Goal: Task Accomplishment & Management: Manage account settings

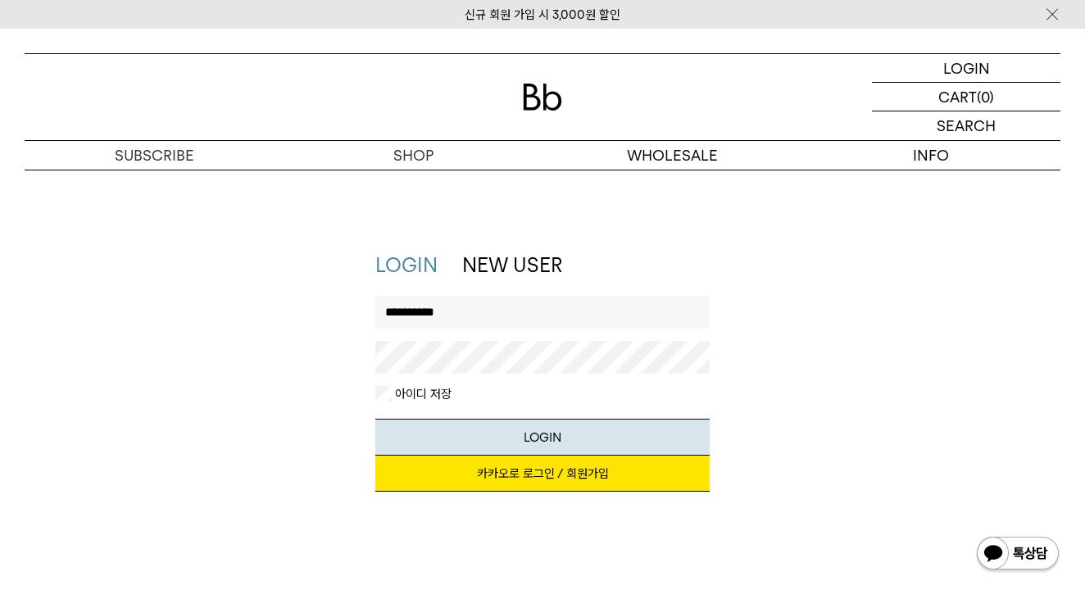
type input "**********"
click at [543, 436] on button "LOGIN" at bounding box center [542, 437] width 334 height 37
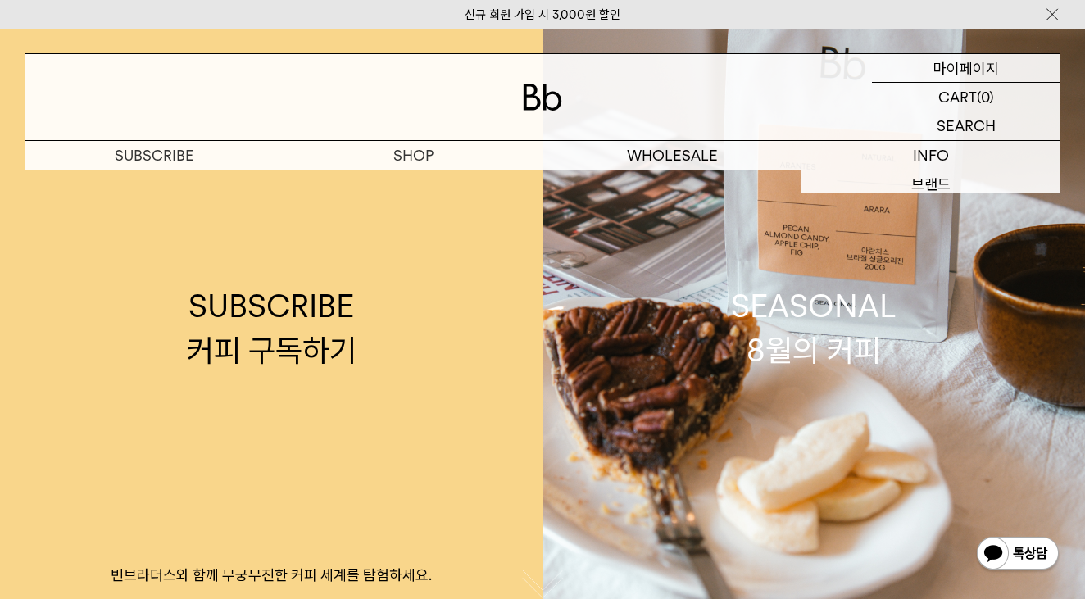
click at [987, 64] on p "마이페이지" at bounding box center [967, 68] width 66 height 28
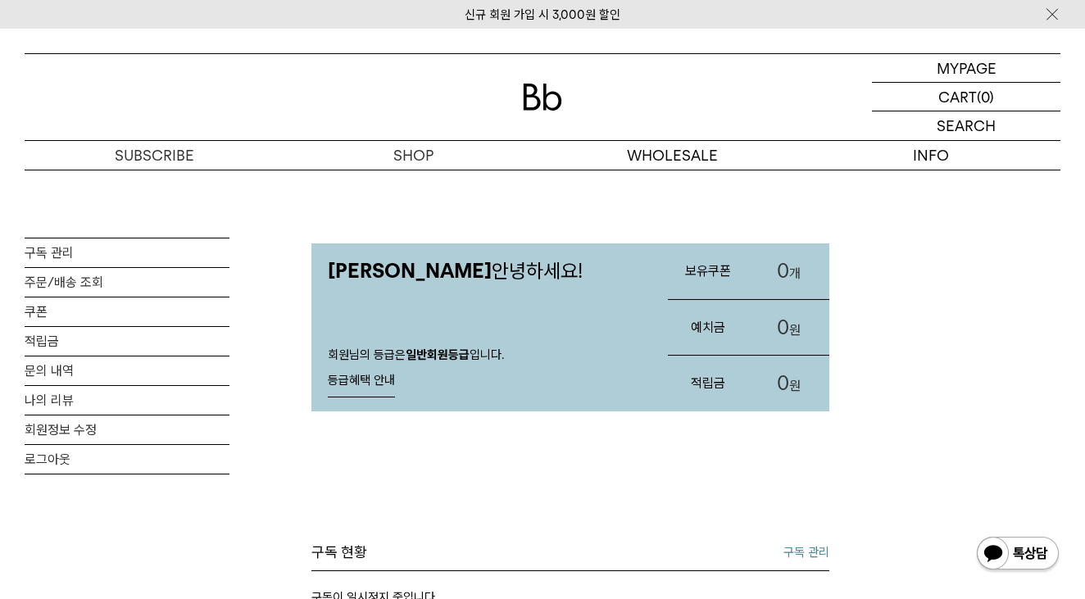
click at [787, 376] on span "0" at bounding box center [783, 383] width 12 height 24
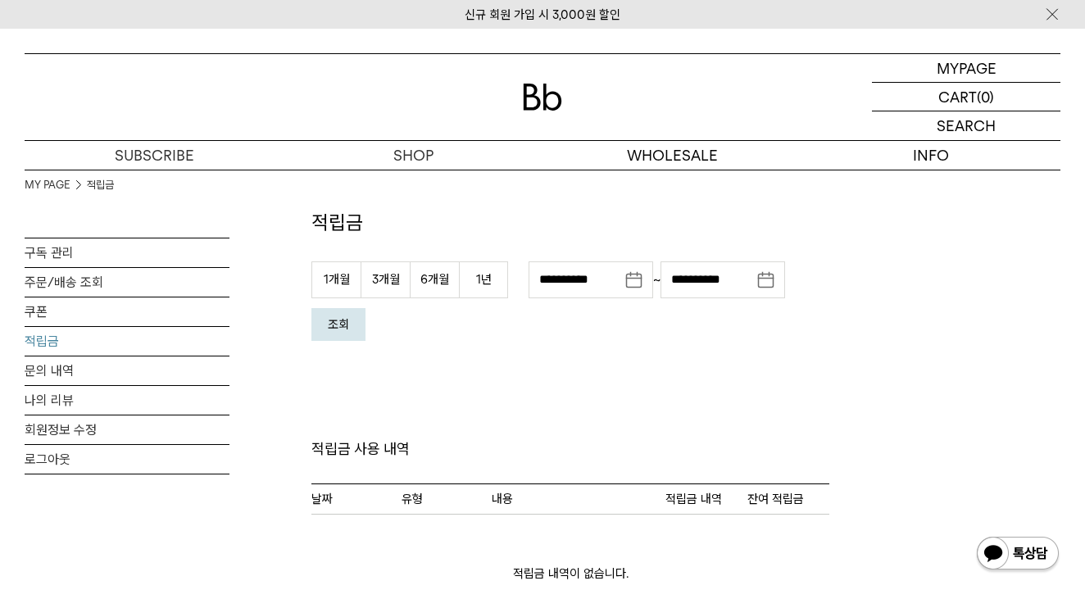
scroll to position [30, 0]
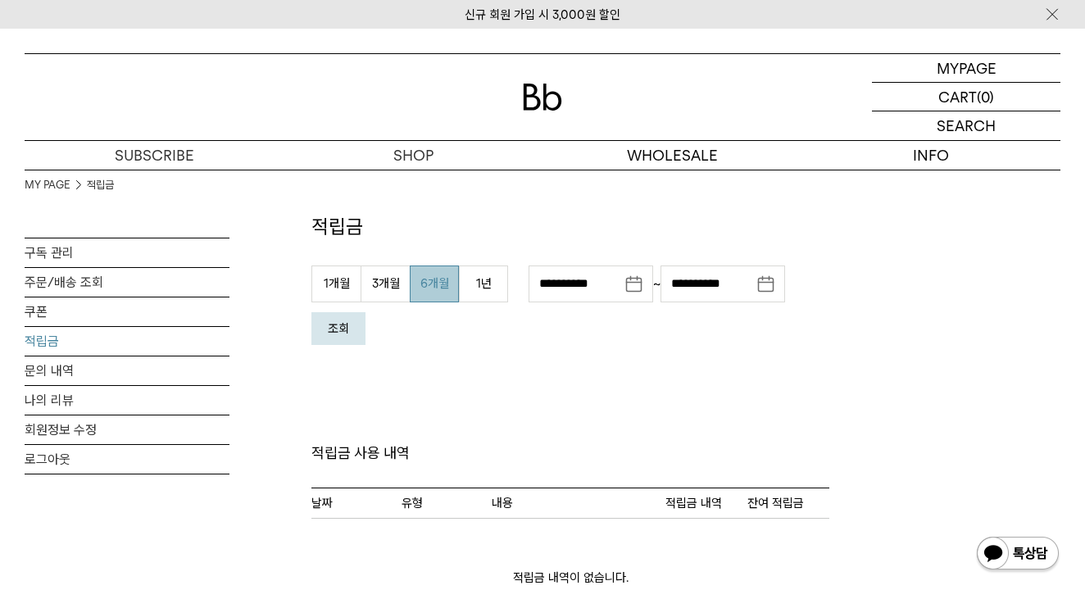
click at [434, 279] on button "6개월" at bounding box center [434, 284] width 49 height 37
click at [501, 297] on button "1년" at bounding box center [483, 284] width 49 height 37
type input "**********"
click at [357, 334] on button "조회" at bounding box center [338, 328] width 54 height 33
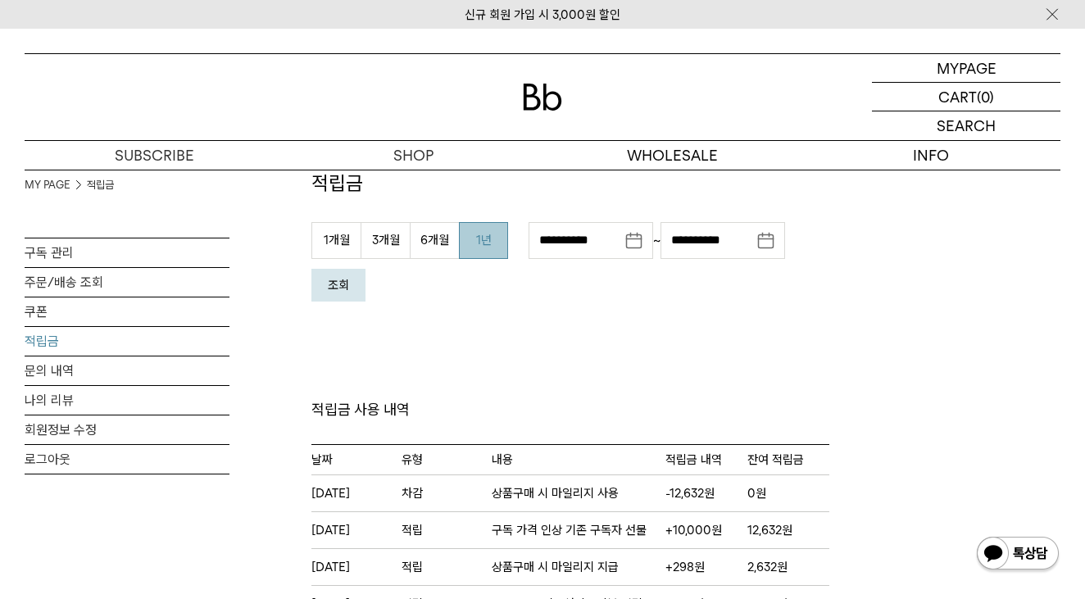
scroll to position [71, 0]
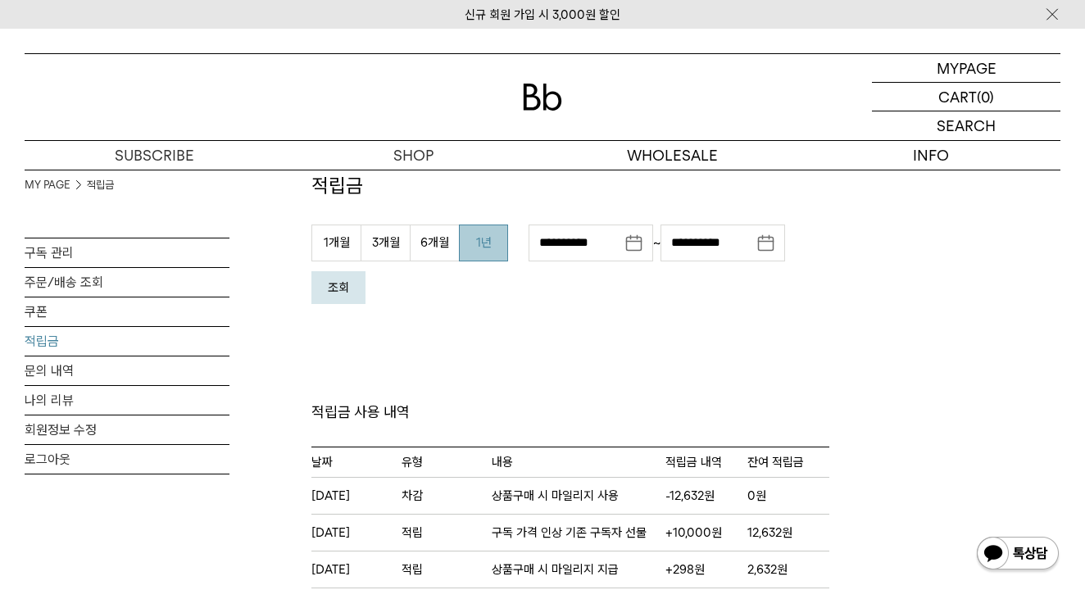
click at [16, 257] on div "MY PAGE 적립금 구독 관리 주문/배송 조회 쿠폰 적립금 문의 내역 나의 리뷰 회원정보 수정 로그아웃 적립금 사용가능한 적립금 0원 1개월…" at bounding box center [542, 417] width 1085 height 638
click at [36, 257] on link "구독 관리" at bounding box center [127, 253] width 205 height 29
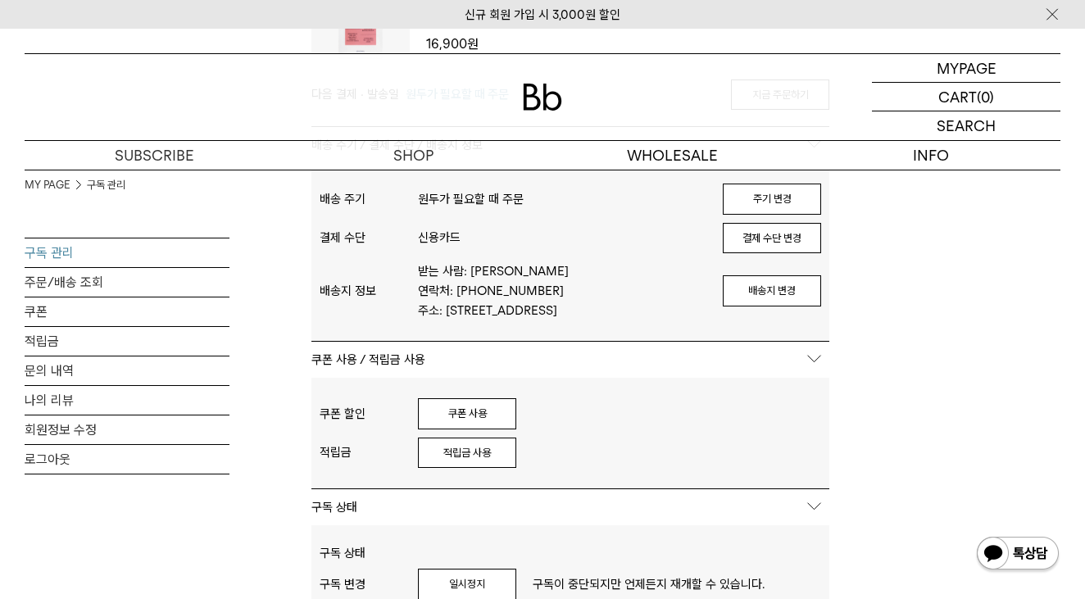
scroll to position [338, 0]
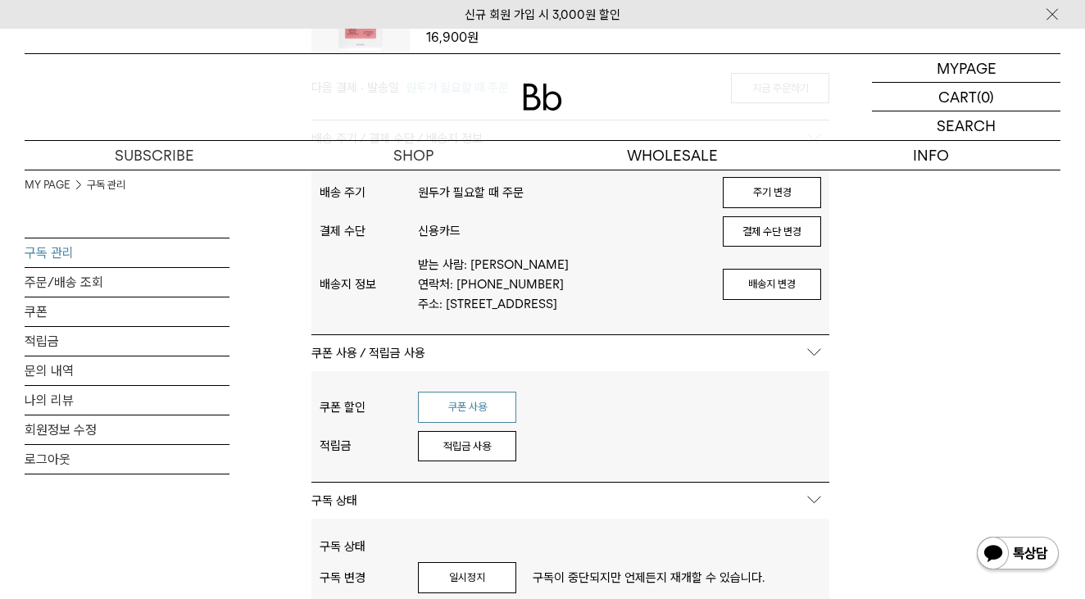
click at [499, 423] on button "쿠폰 사용" at bounding box center [467, 407] width 98 height 31
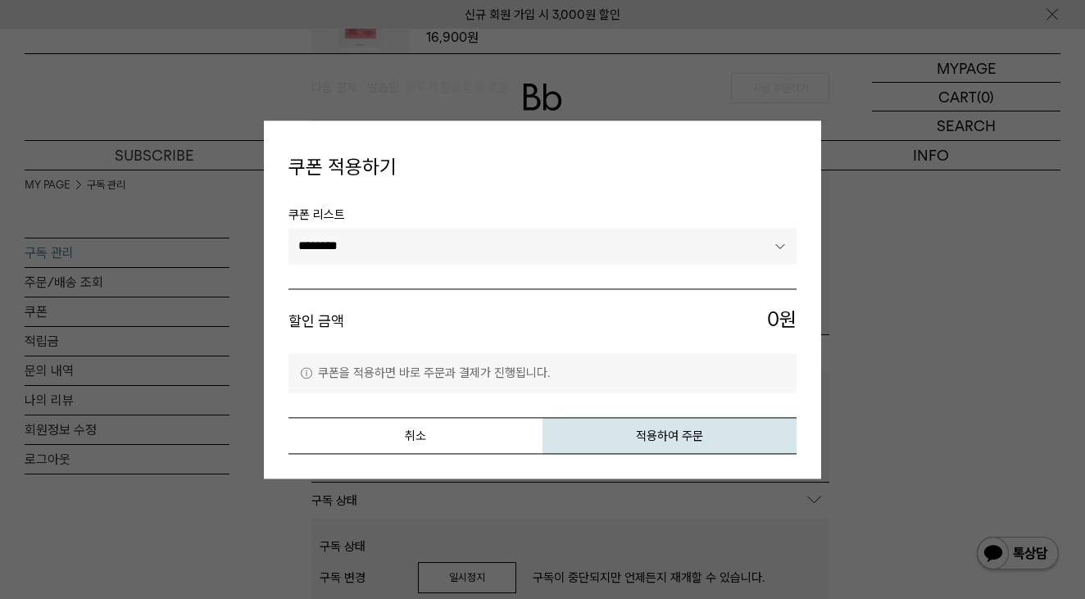
click at [888, 241] on div at bounding box center [542, 299] width 1085 height 599
click at [461, 432] on button "취소" at bounding box center [416, 435] width 254 height 37
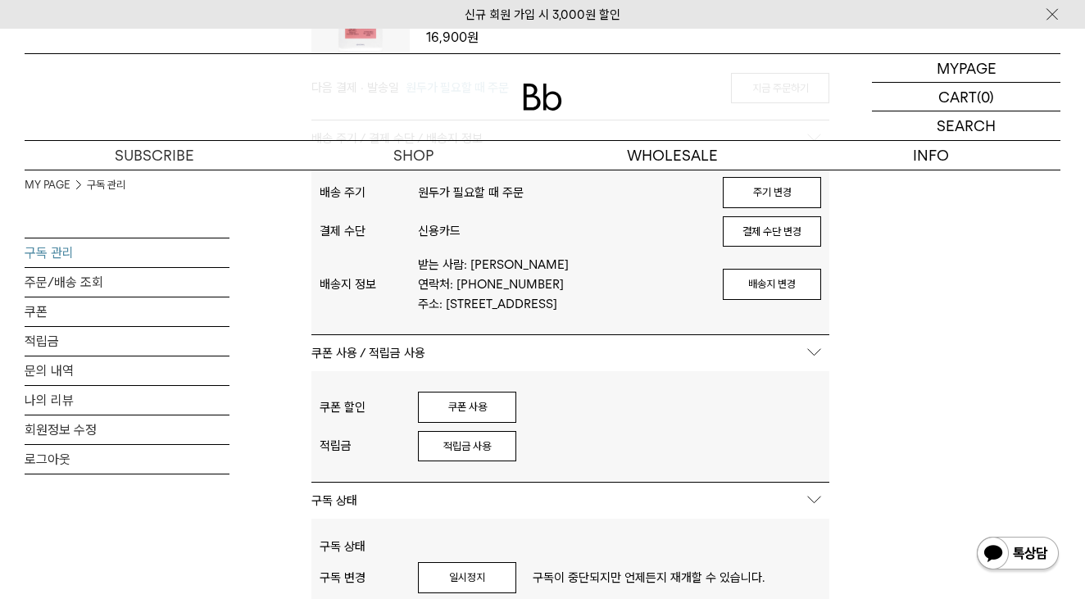
click at [534, 107] on img at bounding box center [542, 97] width 39 height 27
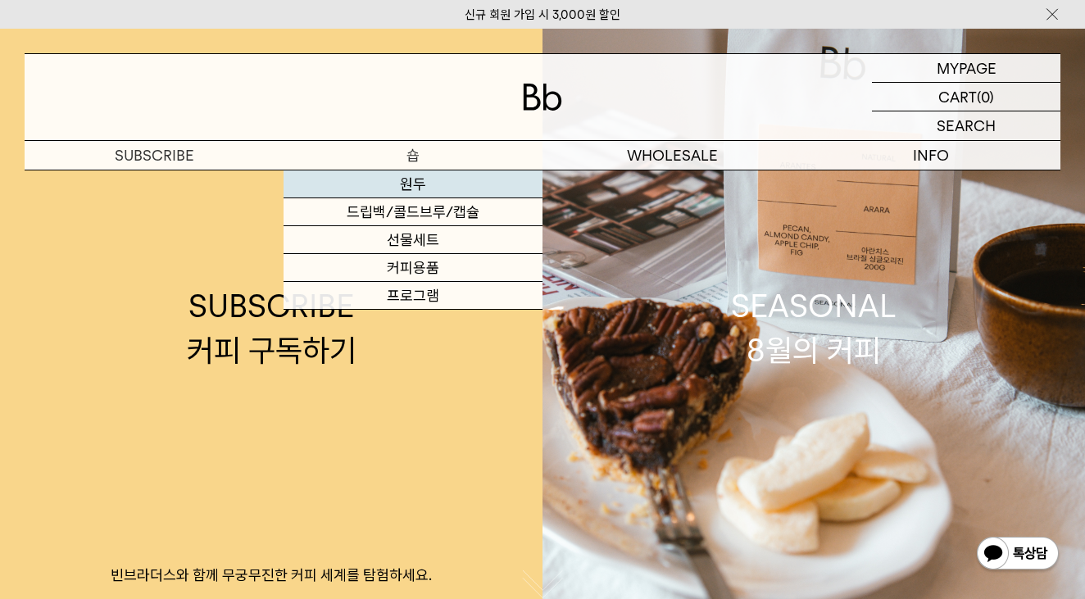
click at [411, 193] on link "원두" at bounding box center [413, 185] width 259 height 28
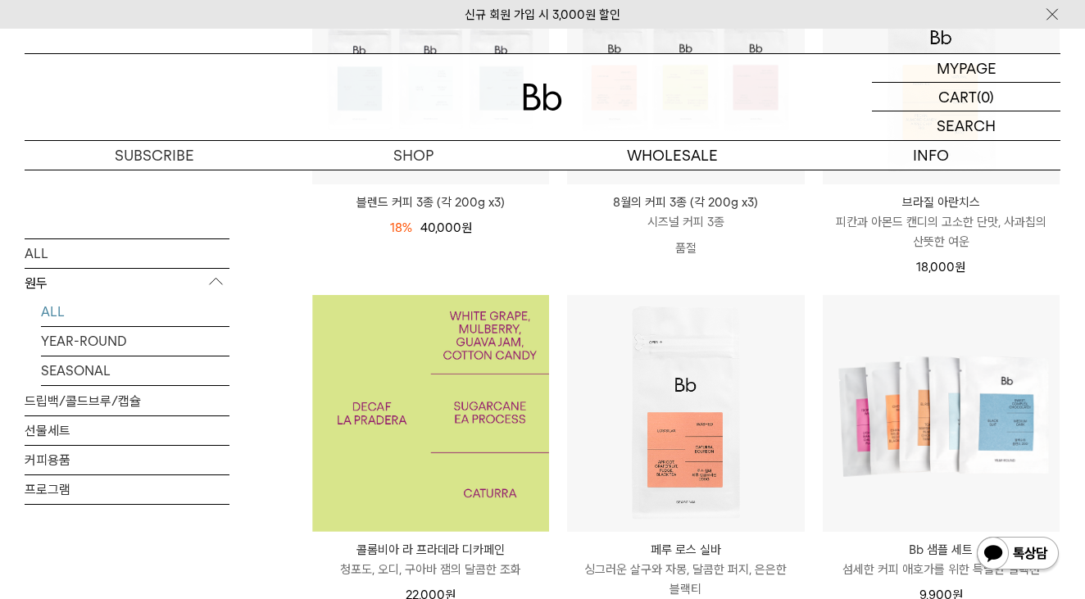
scroll to position [80, 0]
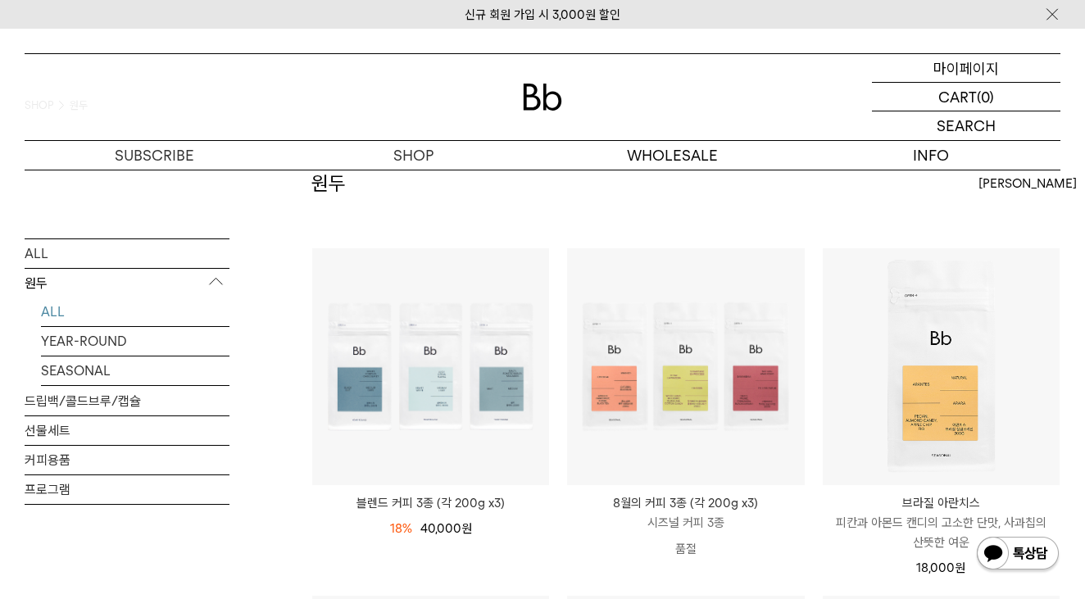
click at [991, 73] on p "마이페이지" at bounding box center [967, 68] width 66 height 28
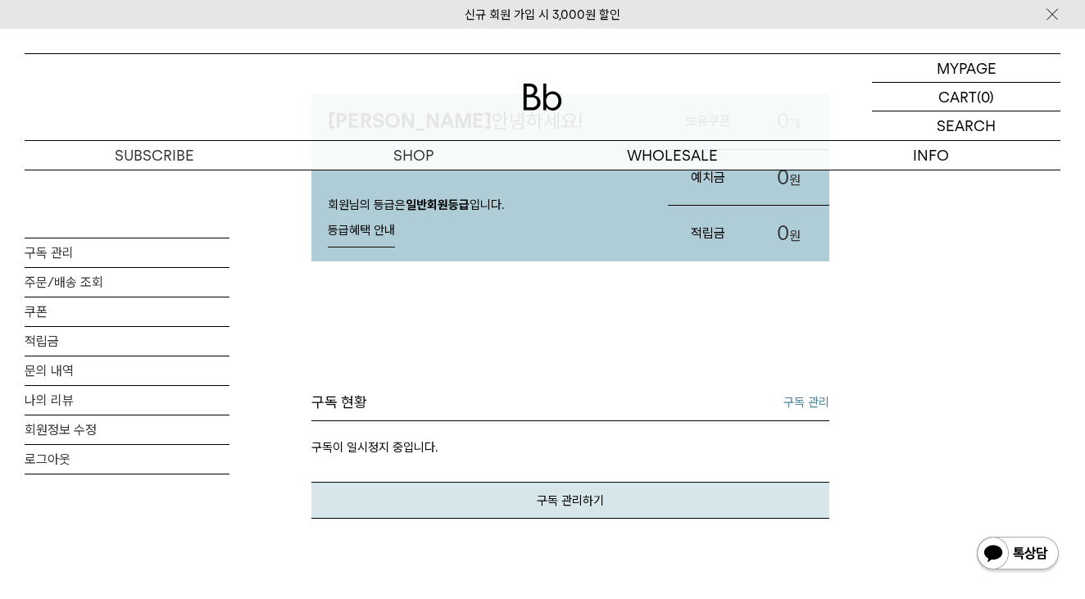
scroll to position [114, 0]
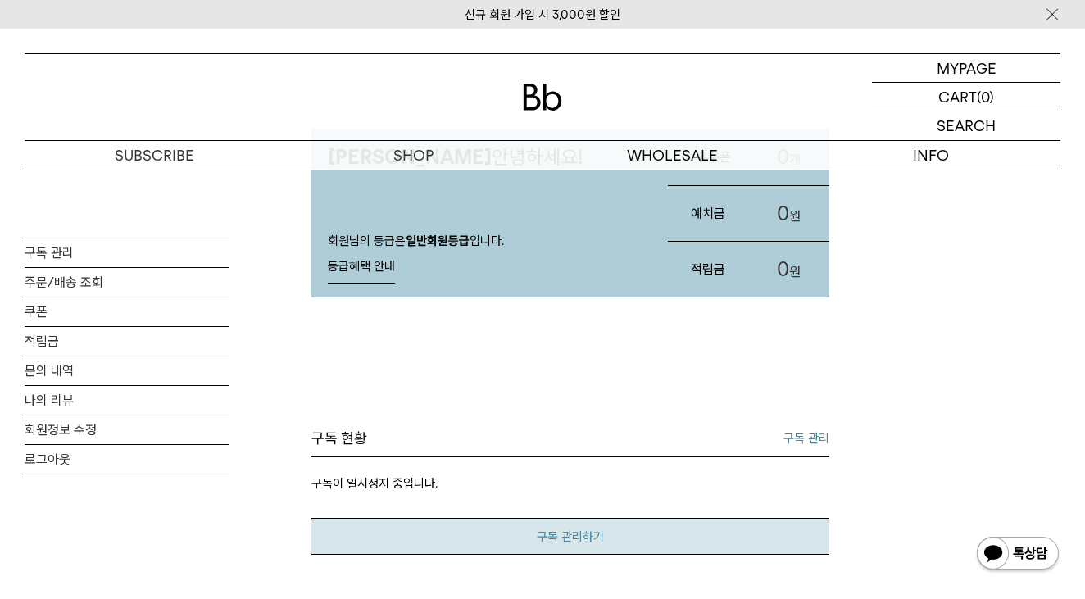
click at [531, 530] on link "구독 관리하기" at bounding box center [570, 536] width 518 height 37
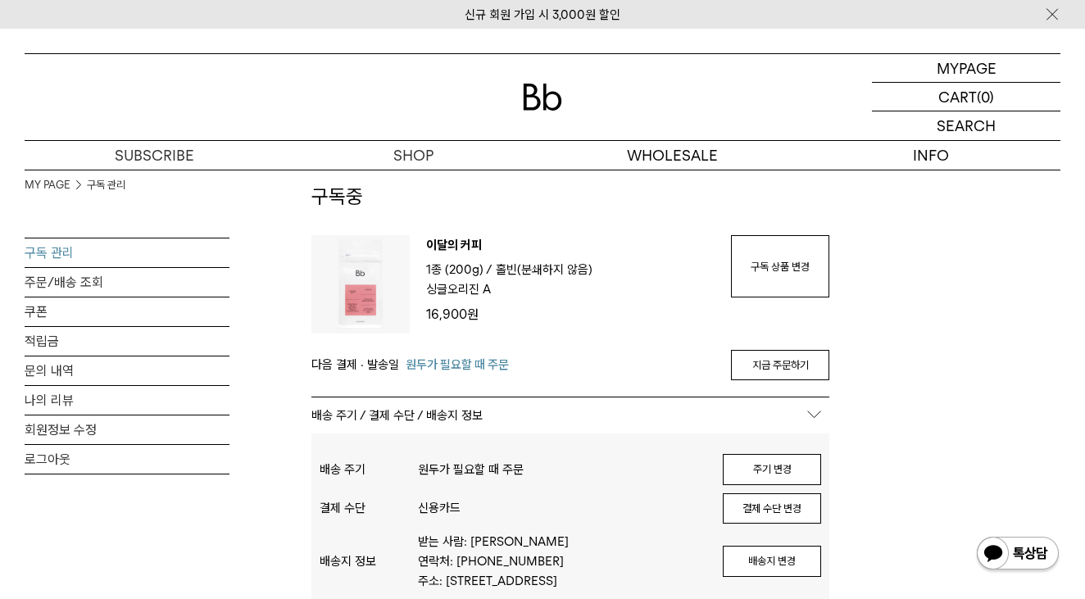
scroll to position [57, 0]
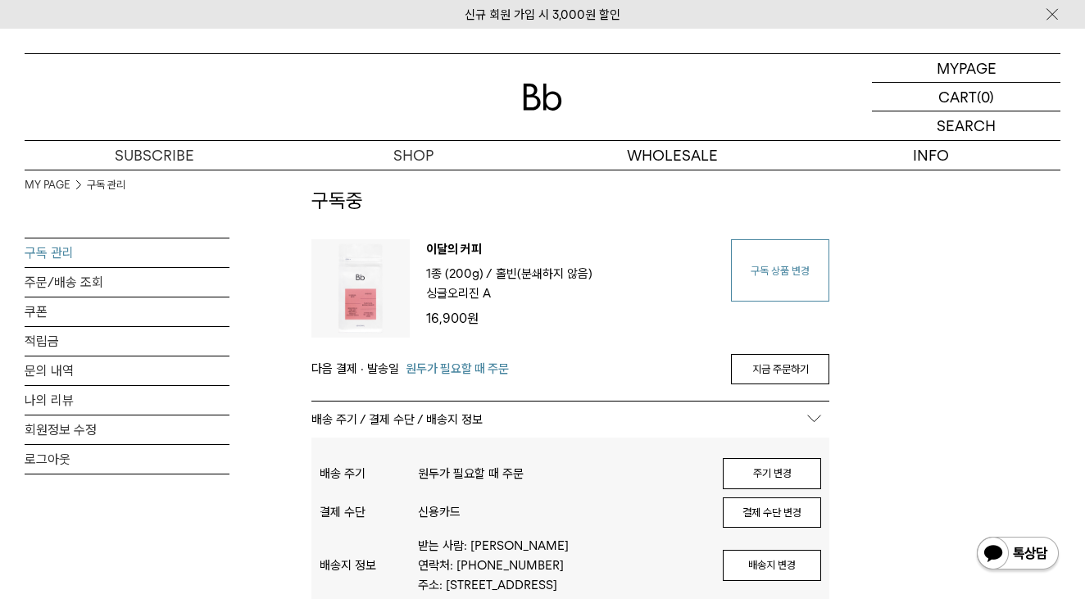
click at [808, 282] on link "구독 상품 변경" at bounding box center [780, 270] width 98 height 62
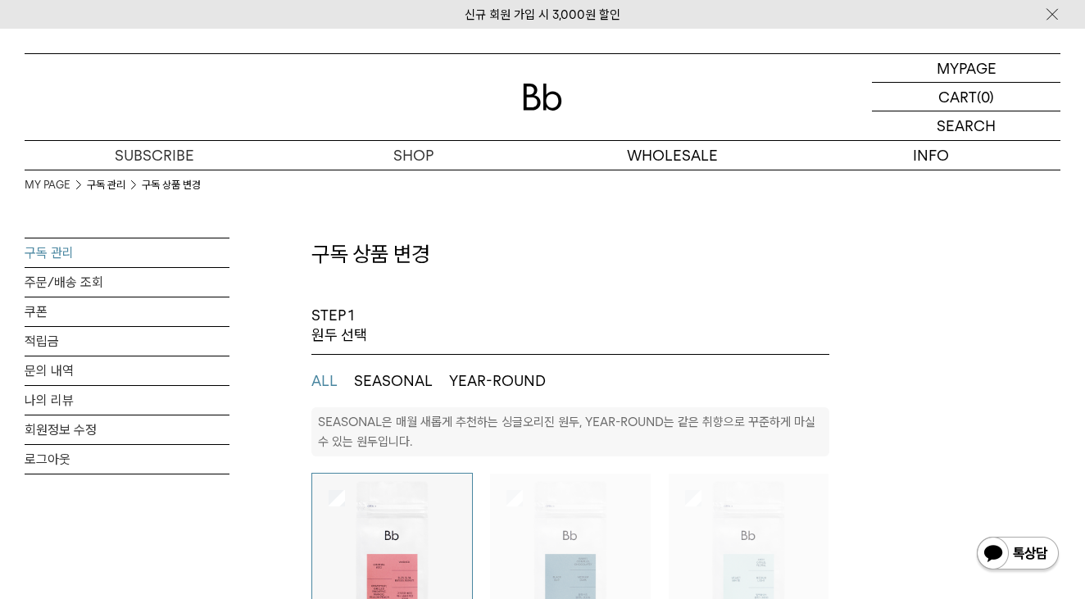
select select "**"
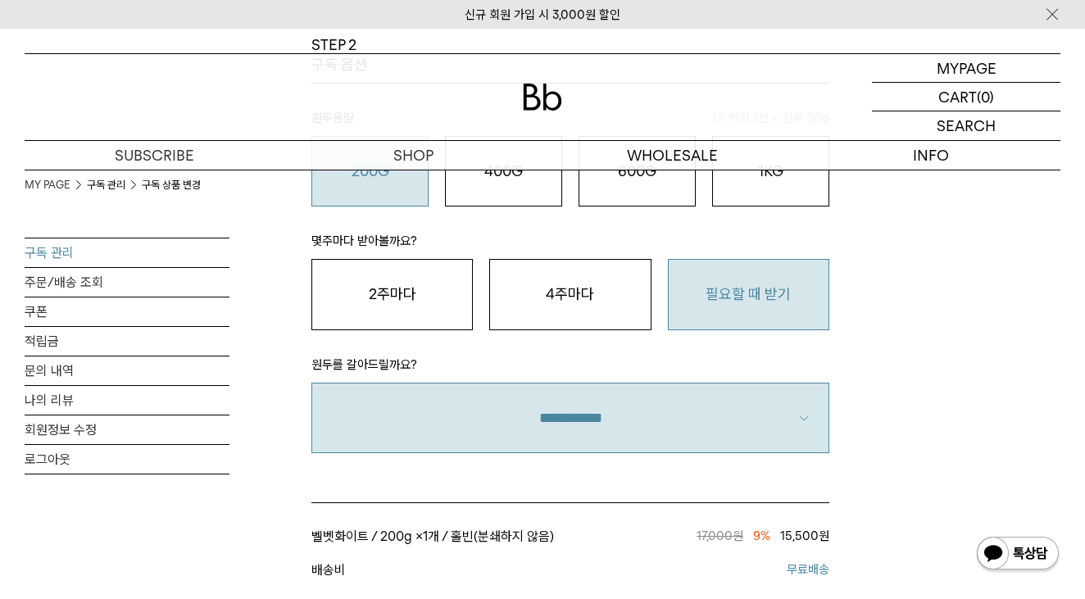
scroll to position [1012, 0]
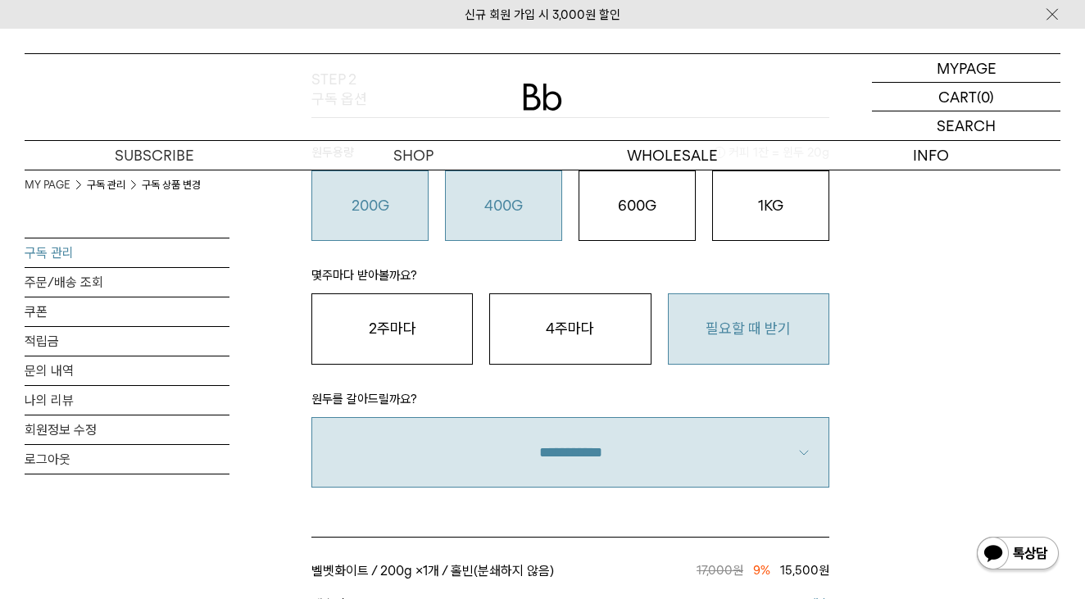
click at [516, 198] on o "400G" at bounding box center [503, 205] width 39 height 17
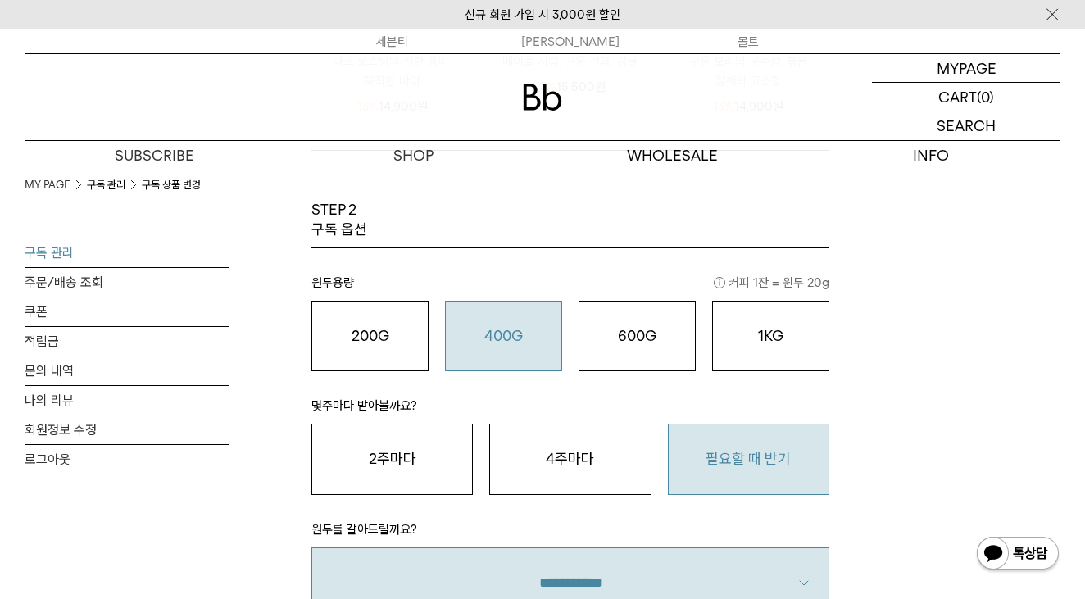
scroll to position [860, 0]
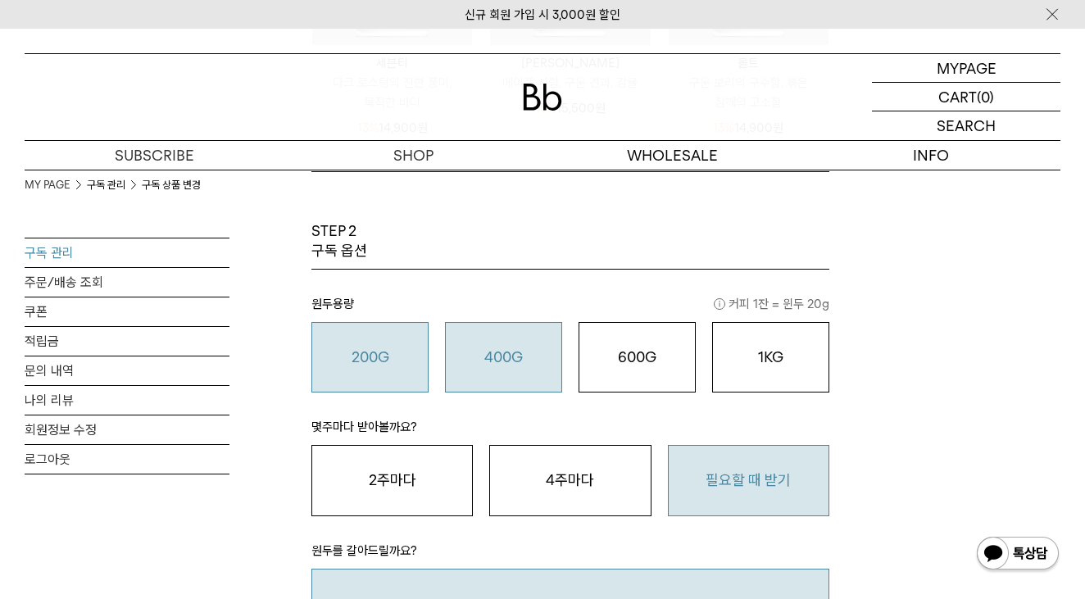
click at [405, 335] on button "200G 16,900 원" at bounding box center [369, 357] width 117 height 70
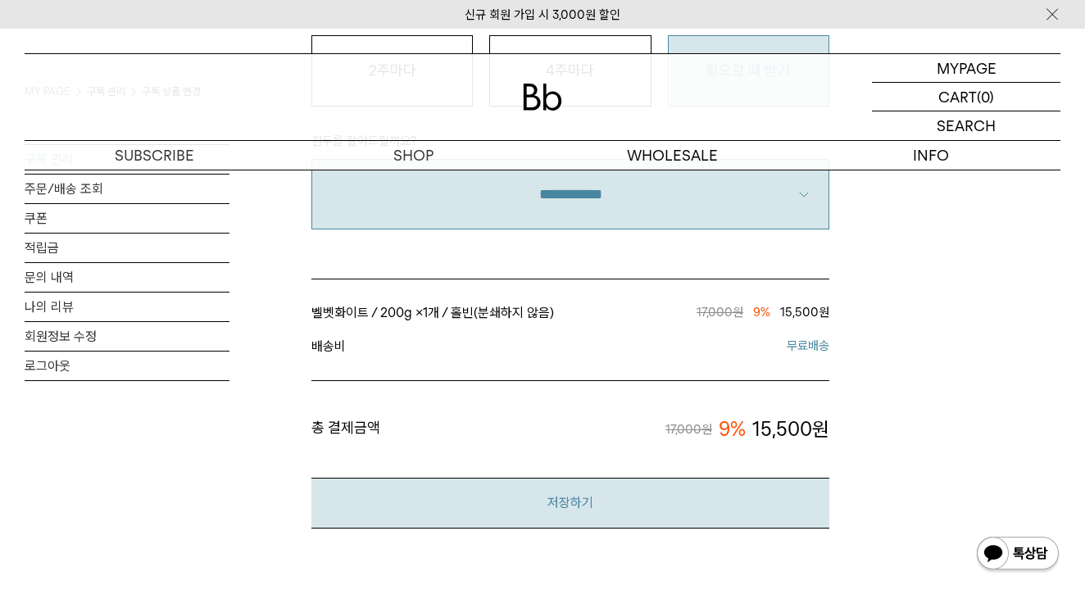
scroll to position [1272, 0]
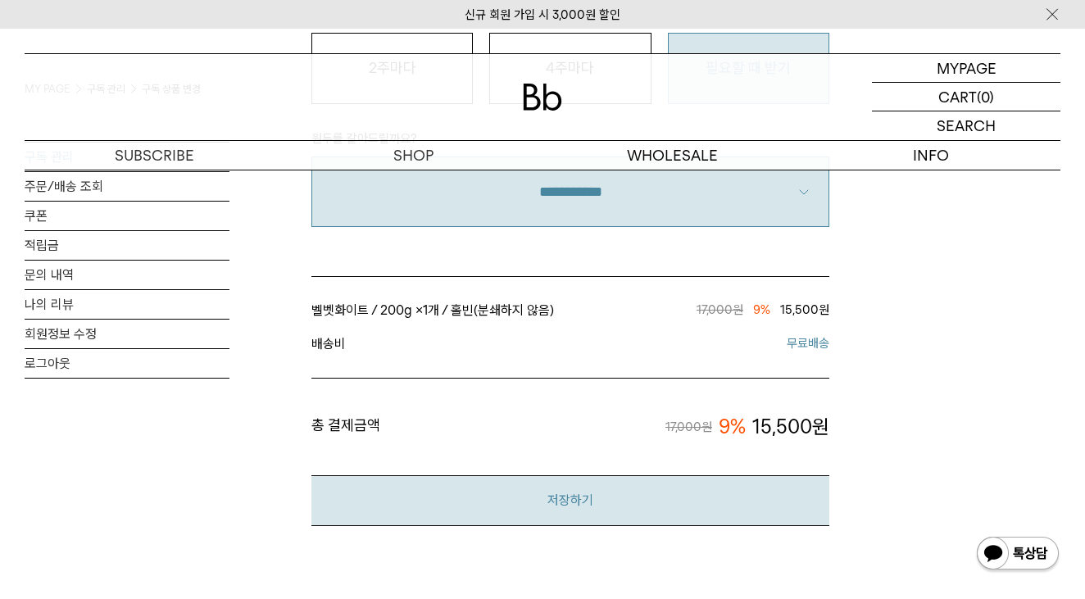
click at [457, 484] on button "저장하기" at bounding box center [570, 500] width 518 height 50
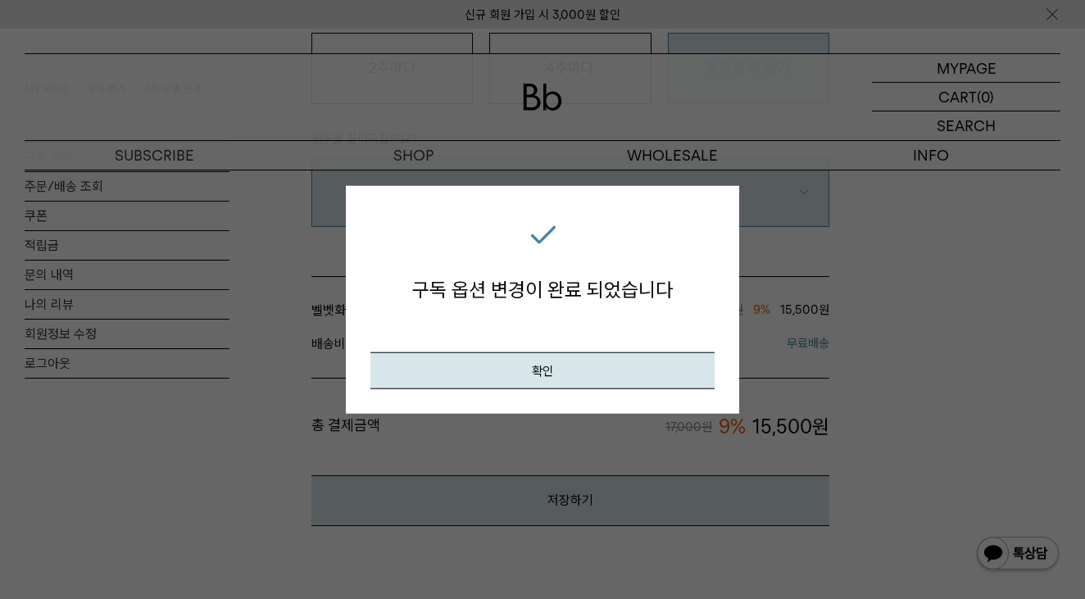
click at [527, 352] on div "확인" at bounding box center [543, 346] width 344 height 86
click at [520, 366] on button "확인" at bounding box center [543, 370] width 344 height 37
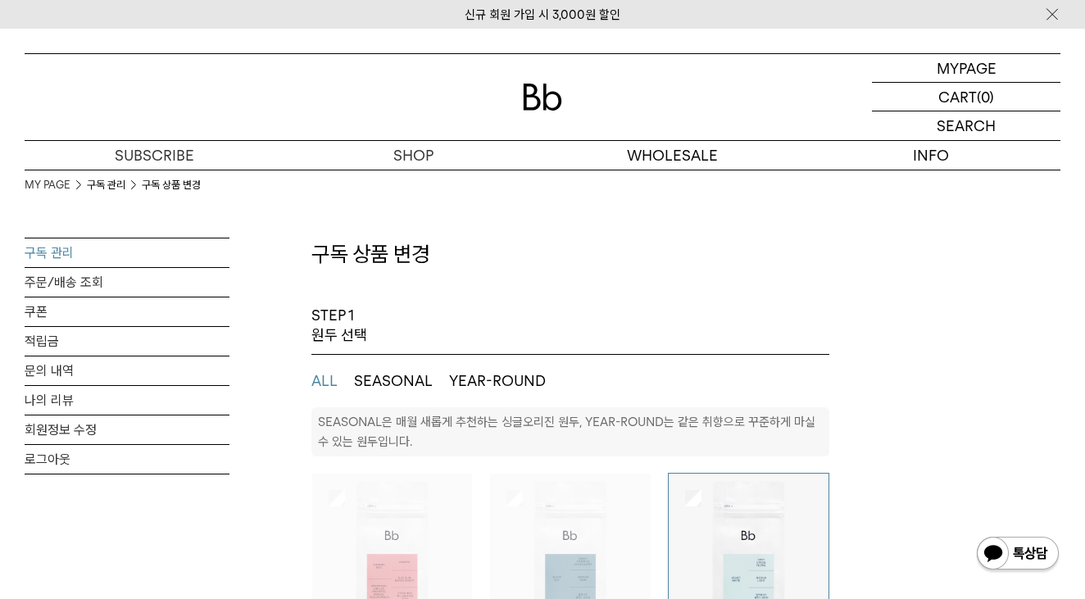
select select "**"
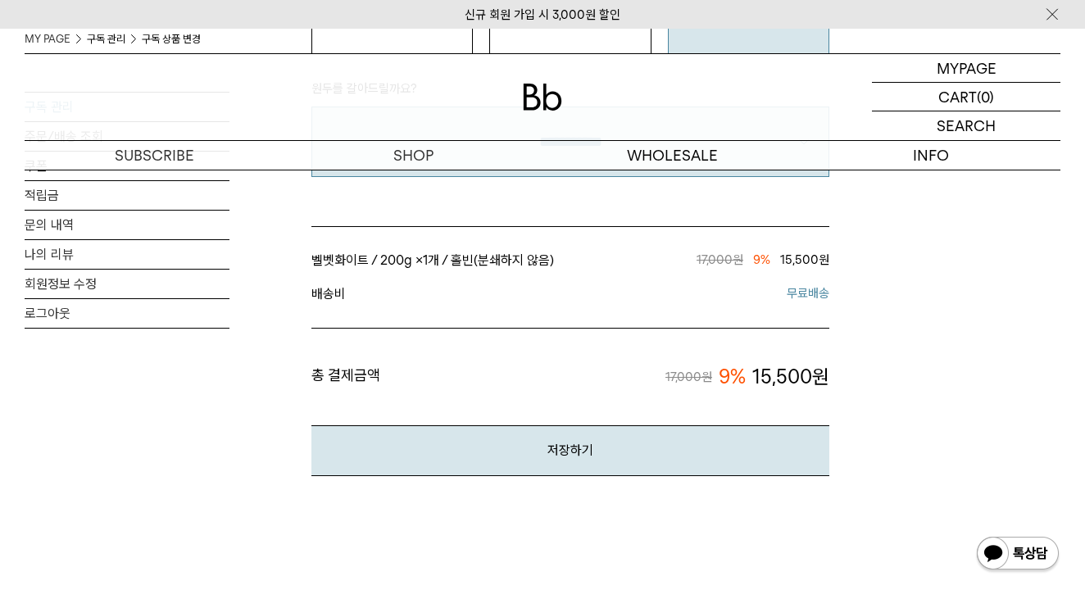
scroll to position [1329, 0]
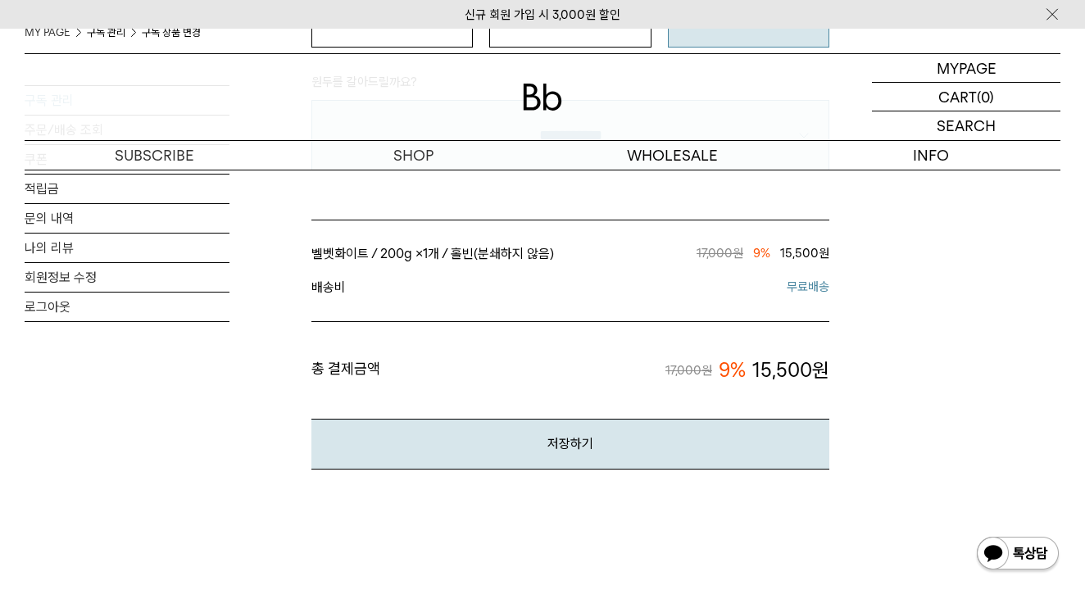
click at [535, 439] on button "저장하기" at bounding box center [570, 444] width 518 height 50
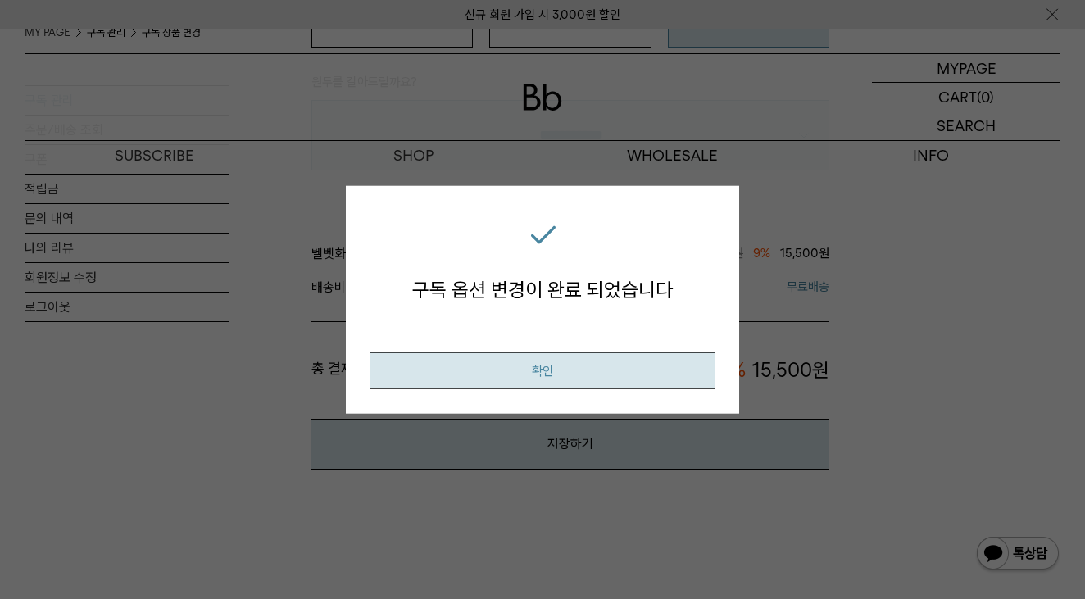
click at [559, 361] on button "확인" at bounding box center [543, 370] width 344 height 37
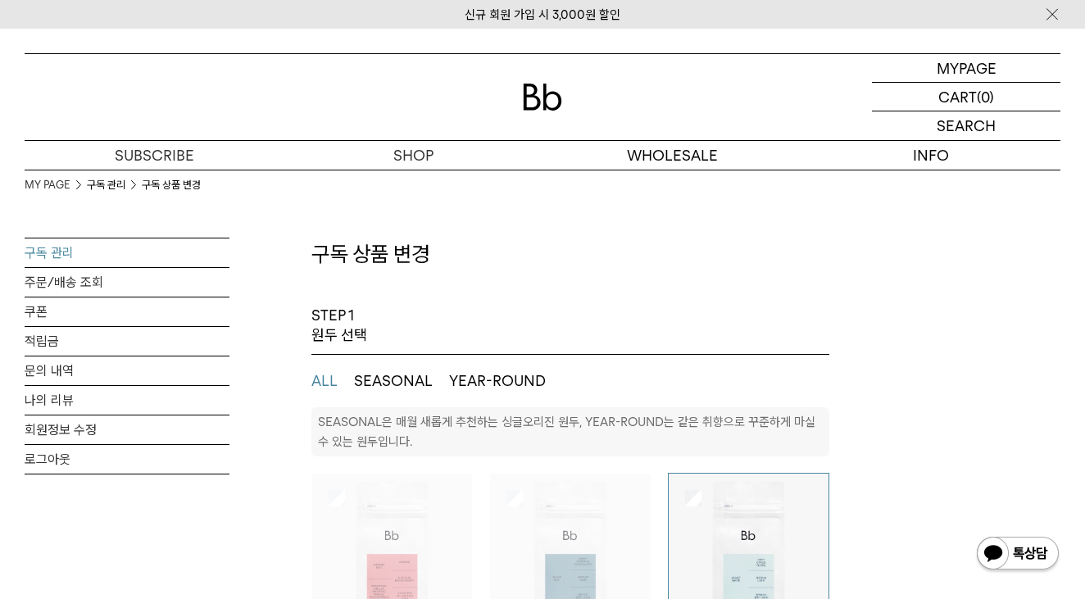
select select "**"
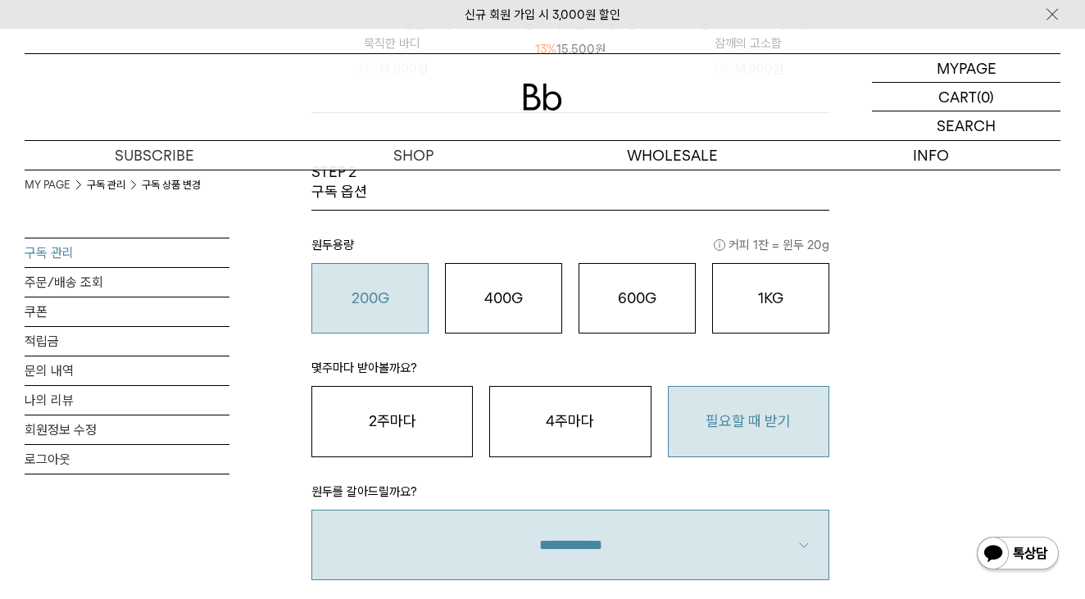
scroll to position [636, 0]
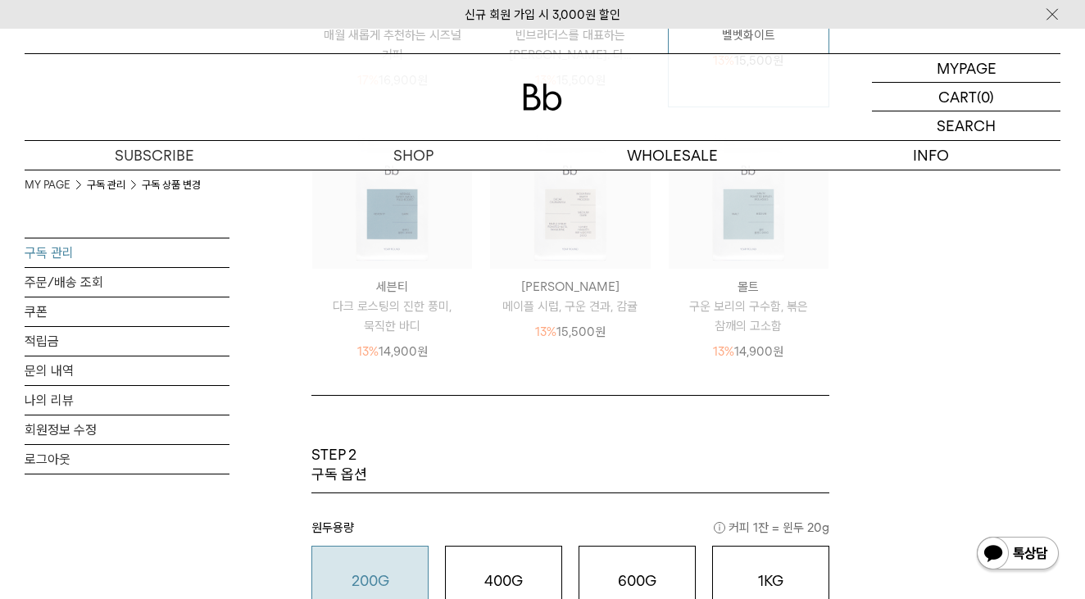
click at [65, 253] on link "구독 관리" at bounding box center [127, 253] width 205 height 29
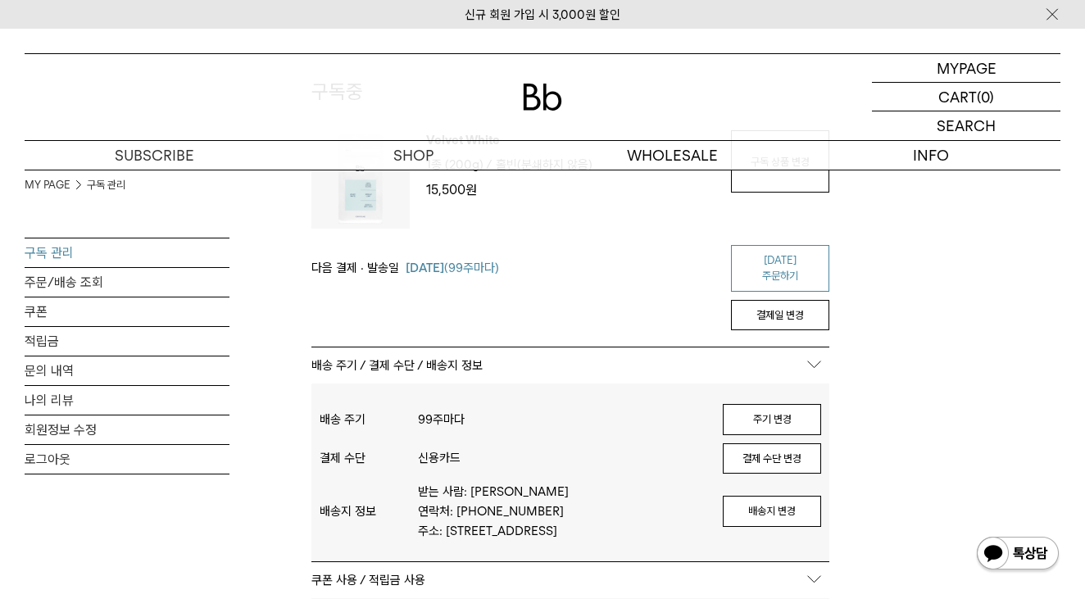
scroll to position [166, 0]
click at [746, 246] on link "[DATE] 주문하기" at bounding box center [780, 268] width 98 height 47
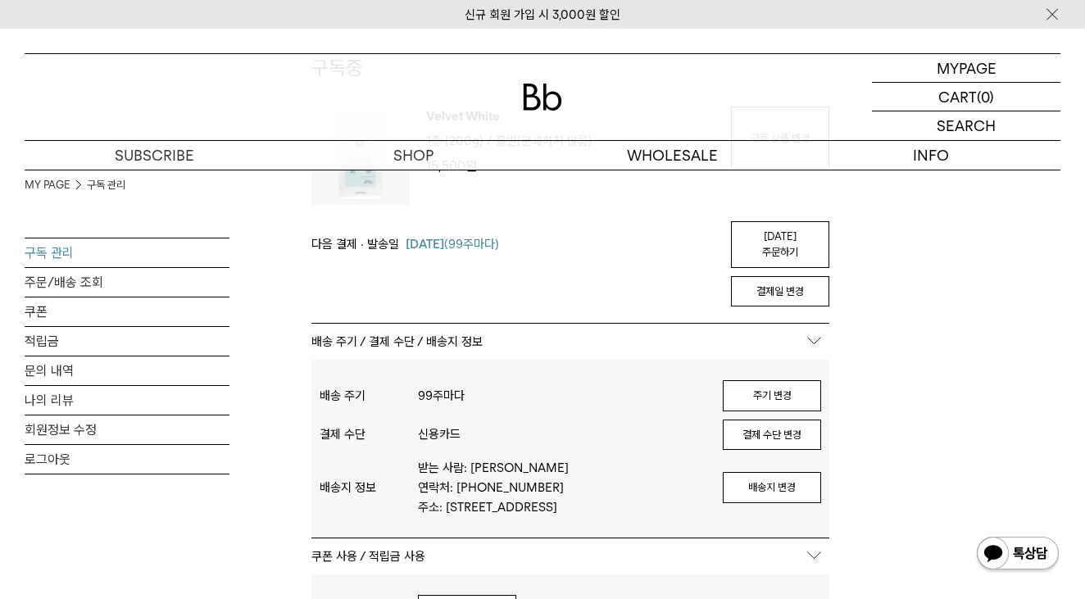
scroll to position [206, 0]
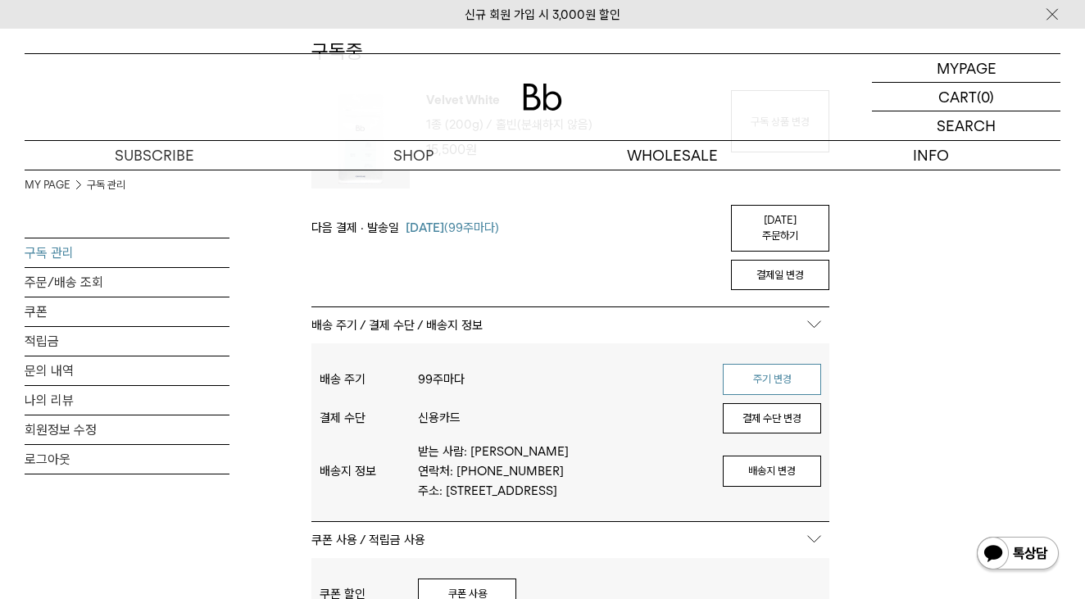
click at [764, 364] on button "주기 변경" at bounding box center [772, 379] width 98 height 31
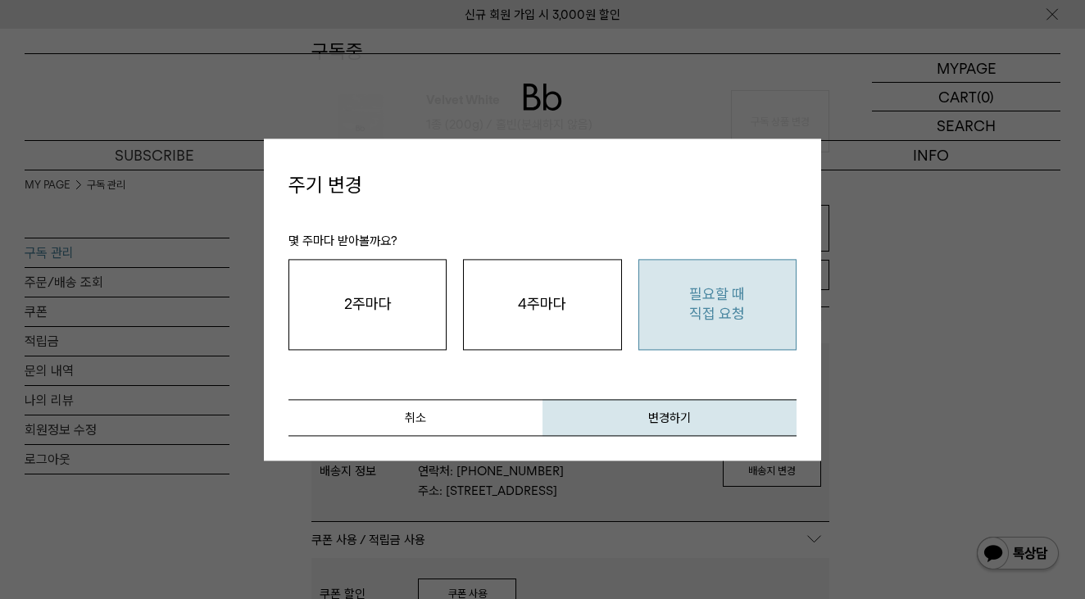
click at [719, 307] on button "필요할 때 직접 요청" at bounding box center [718, 305] width 158 height 91
click at [471, 414] on button "취소" at bounding box center [416, 417] width 254 height 37
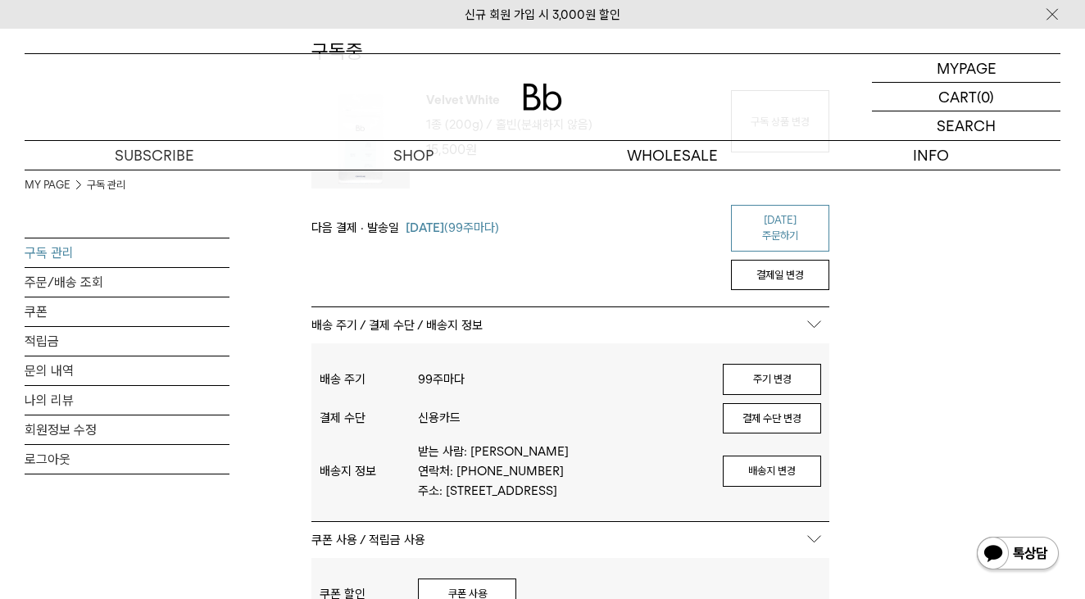
click at [782, 214] on link "오늘 주문하기" at bounding box center [780, 228] width 98 height 47
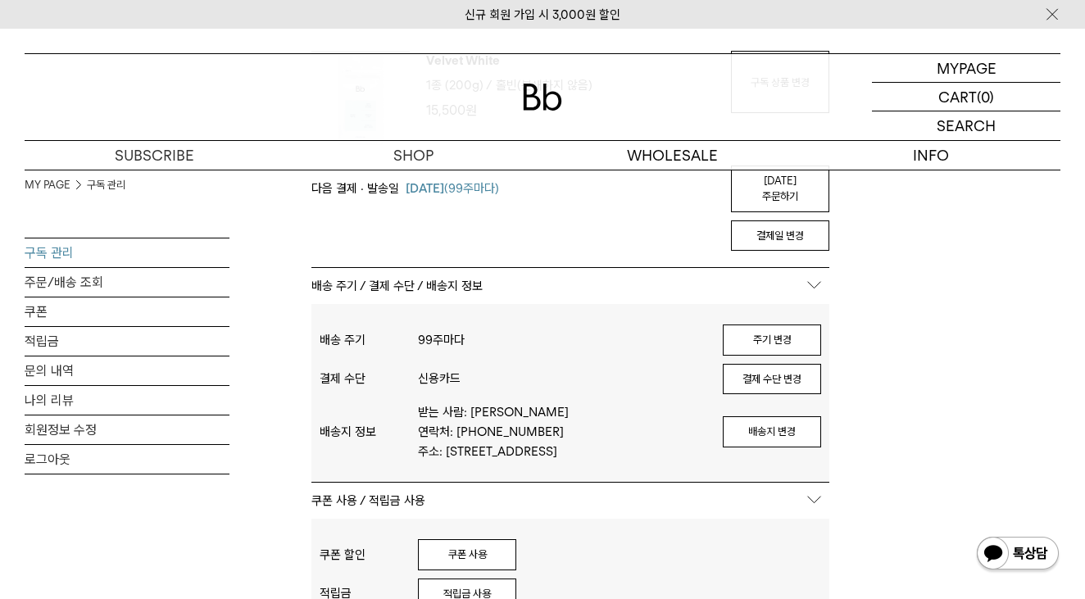
scroll to position [217, 0]
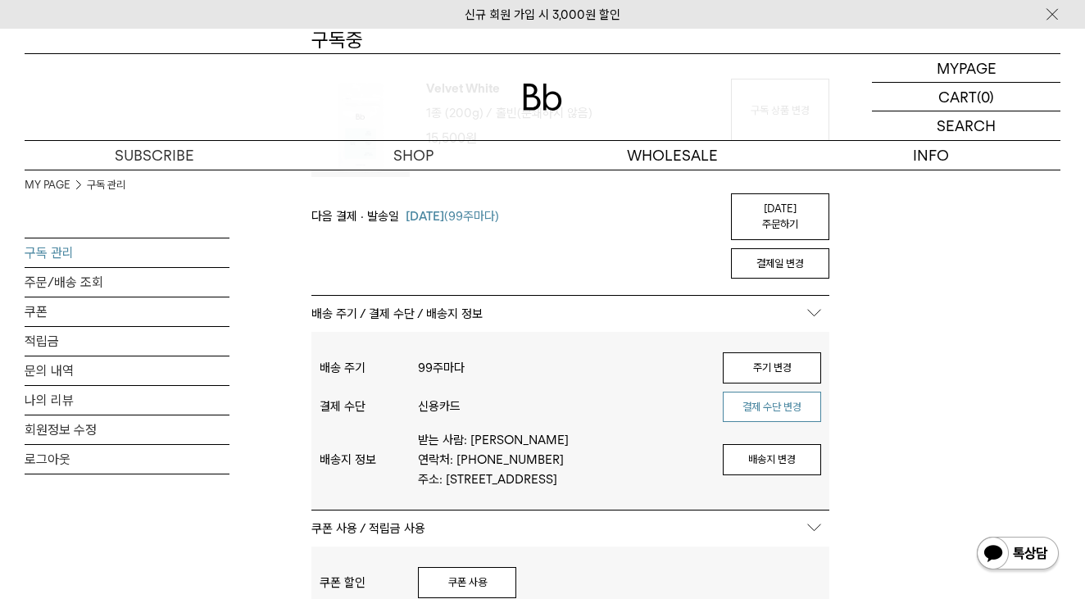
click at [777, 392] on button "결제 수단 변경" at bounding box center [772, 407] width 98 height 31
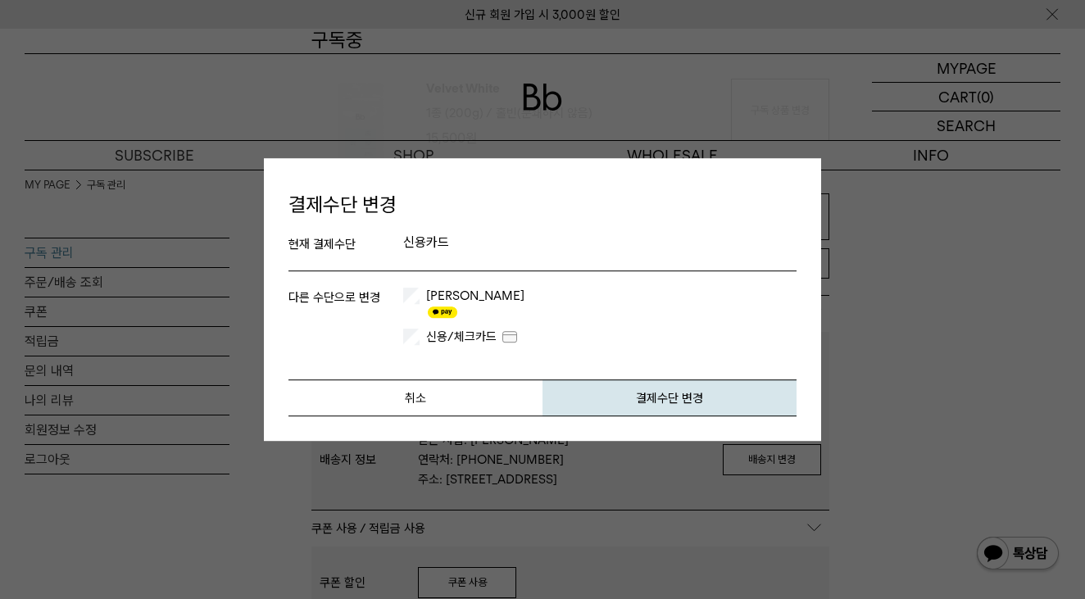
click at [462, 335] on label "신용/체크카드" at bounding box center [471, 337] width 97 height 16
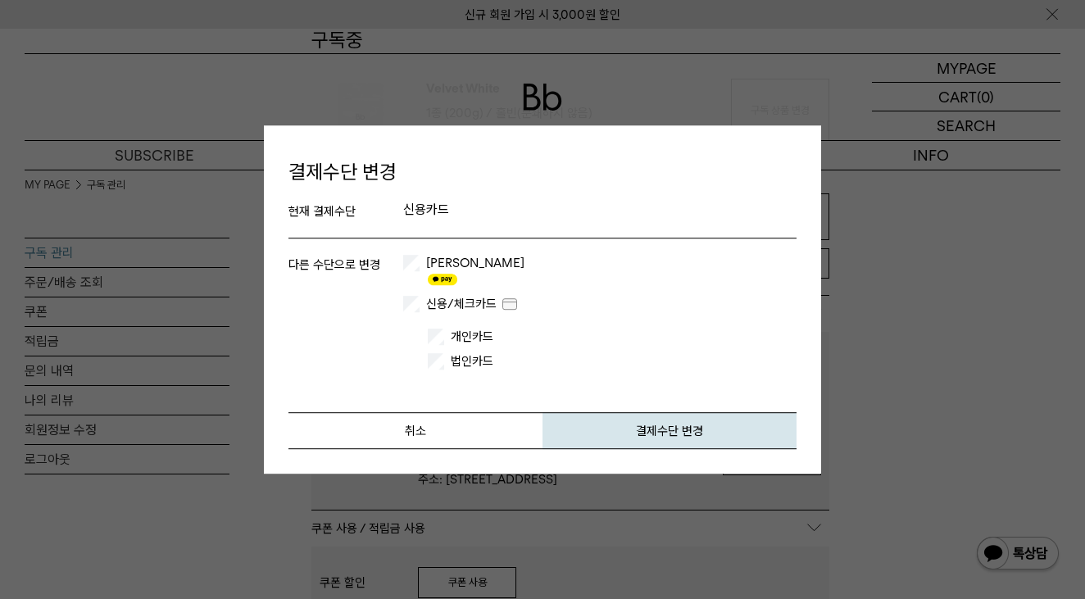
click at [484, 329] on label "개인카드" at bounding box center [499, 337] width 102 height 16
click at [503, 421] on button "취소" at bounding box center [416, 430] width 254 height 37
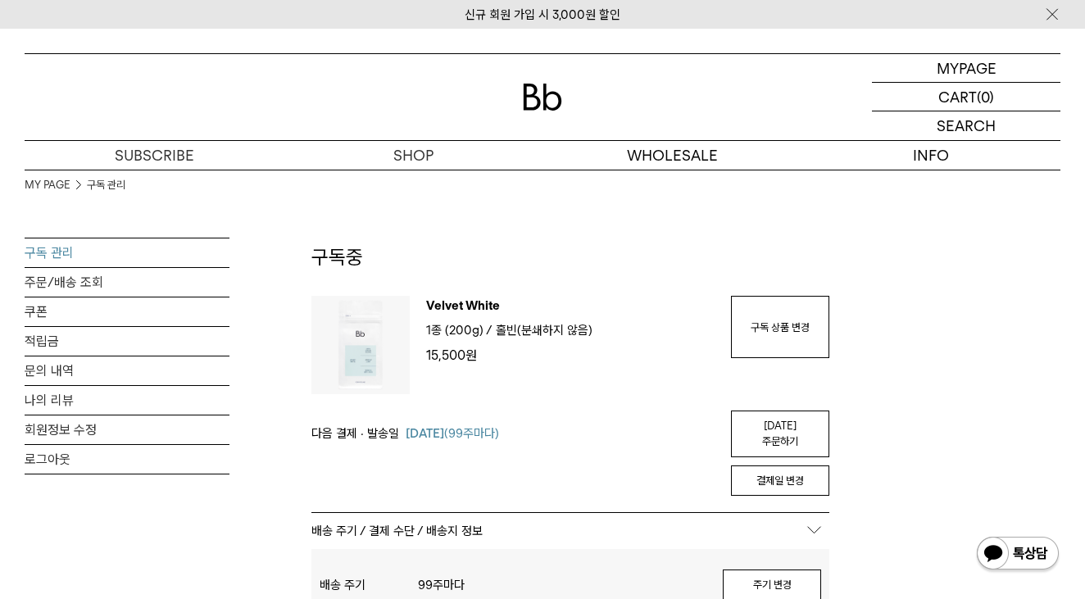
scroll to position [0, 0]
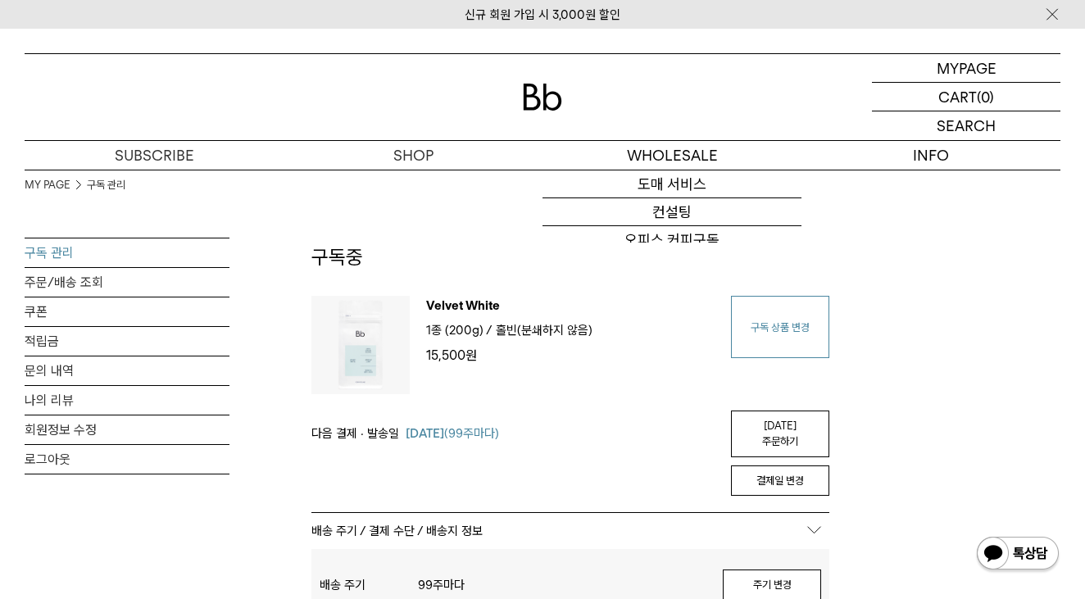
click at [779, 329] on link "구독 상품 변경" at bounding box center [780, 327] width 98 height 62
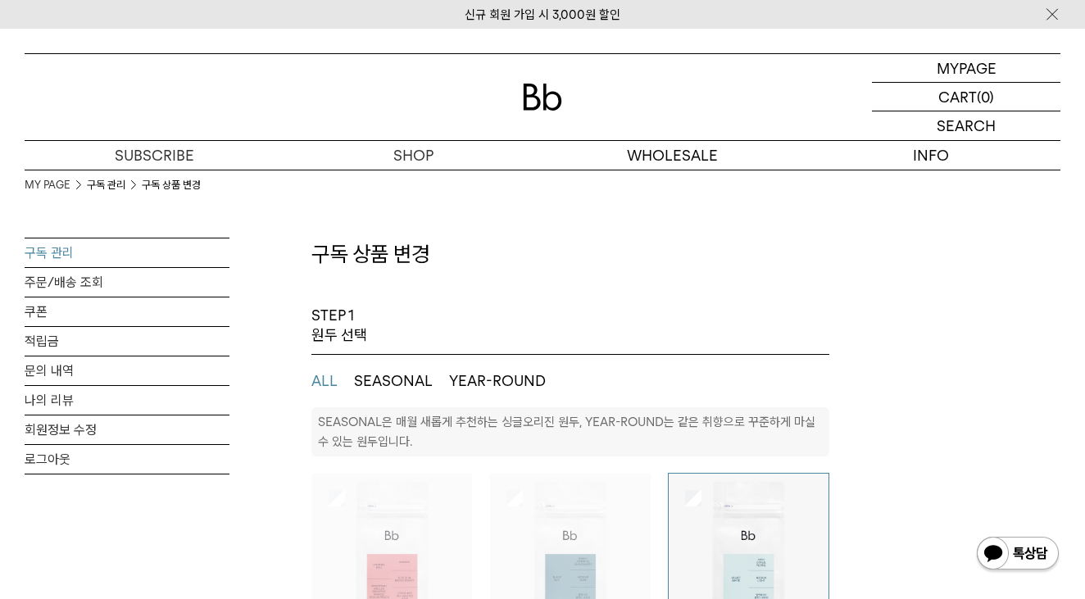
select select "**"
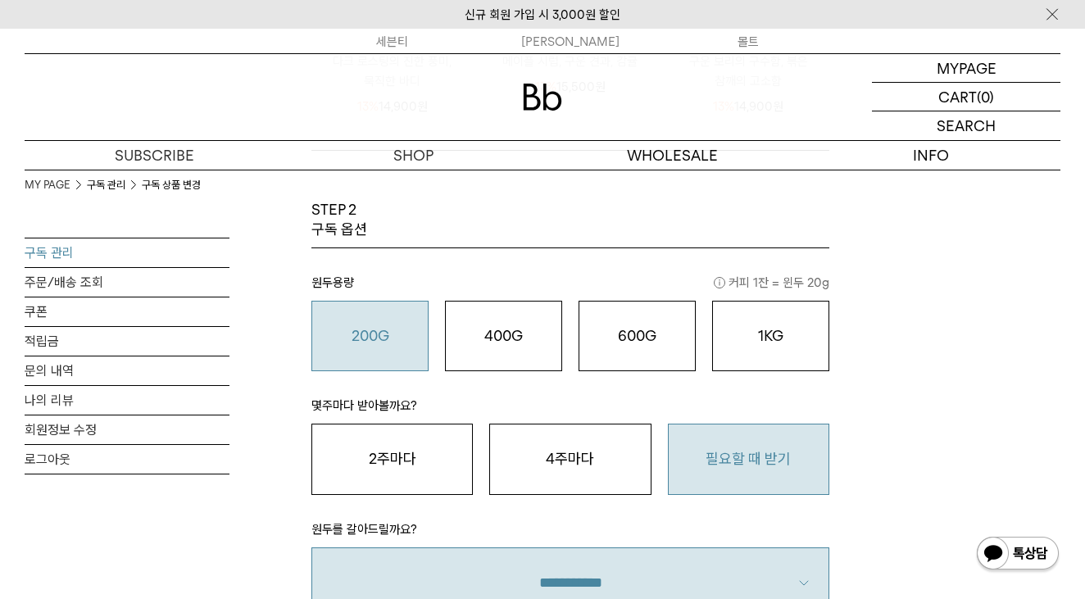
scroll to position [883, 0]
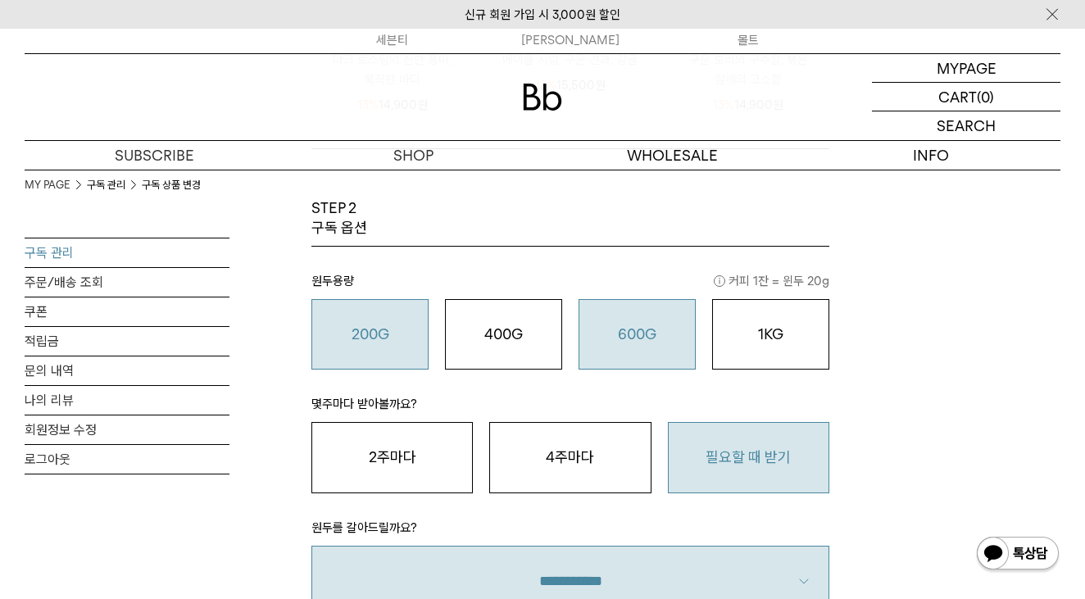
click at [657, 346] on button "600G 43,000 원" at bounding box center [637, 334] width 117 height 70
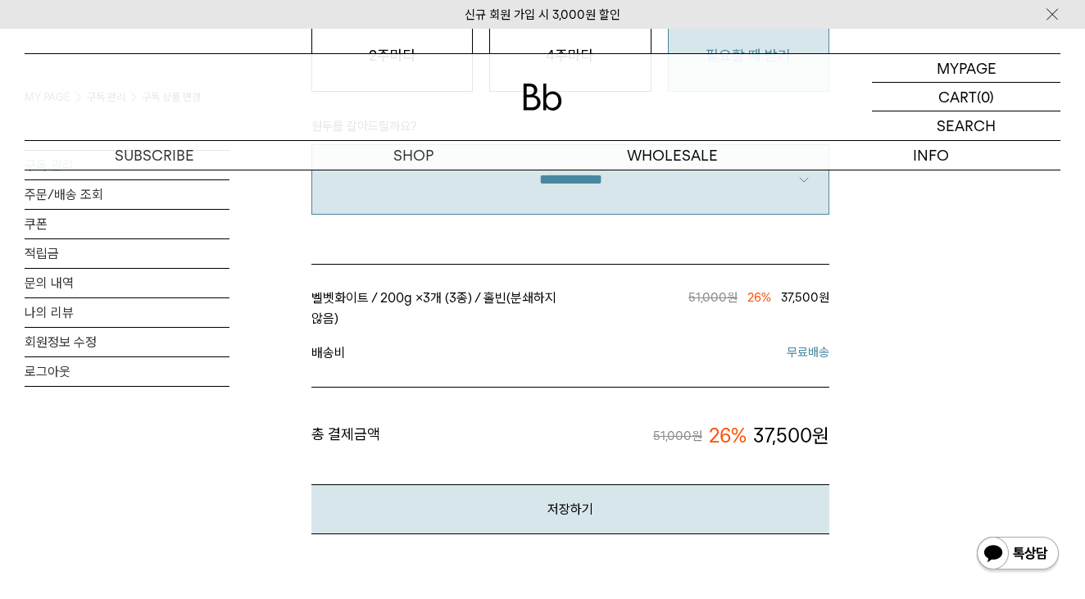
scroll to position [1286, 0]
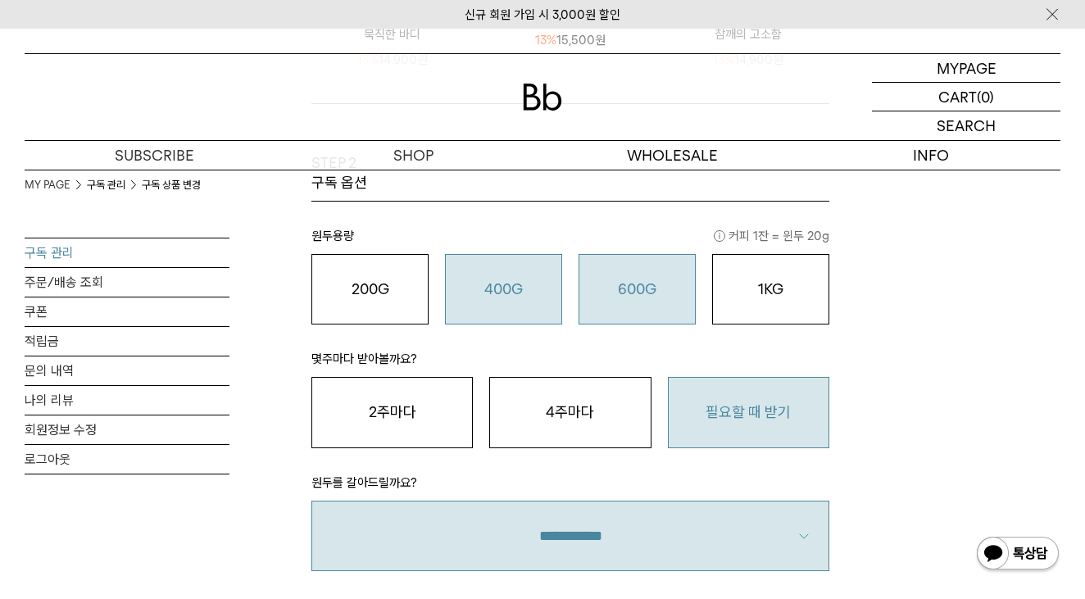
click at [512, 297] on div "400G 31,000 원" at bounding box center [503, 290] width 99 height 20
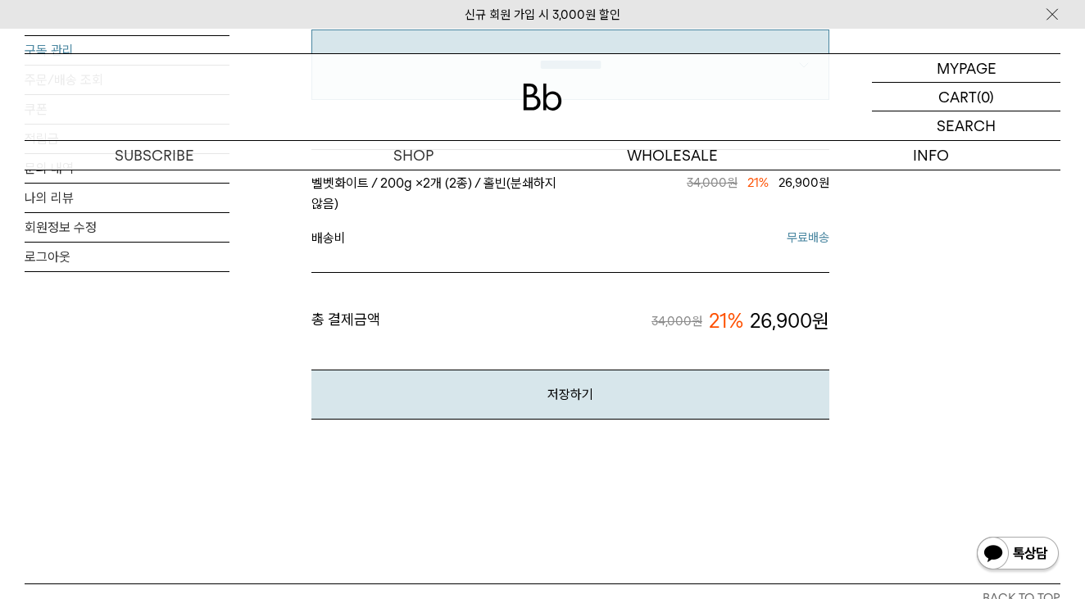
scroll to position [1399, 0]
click at [506, 391] on button "저장하기" at bounding box center [570, 395] width 518 height 50
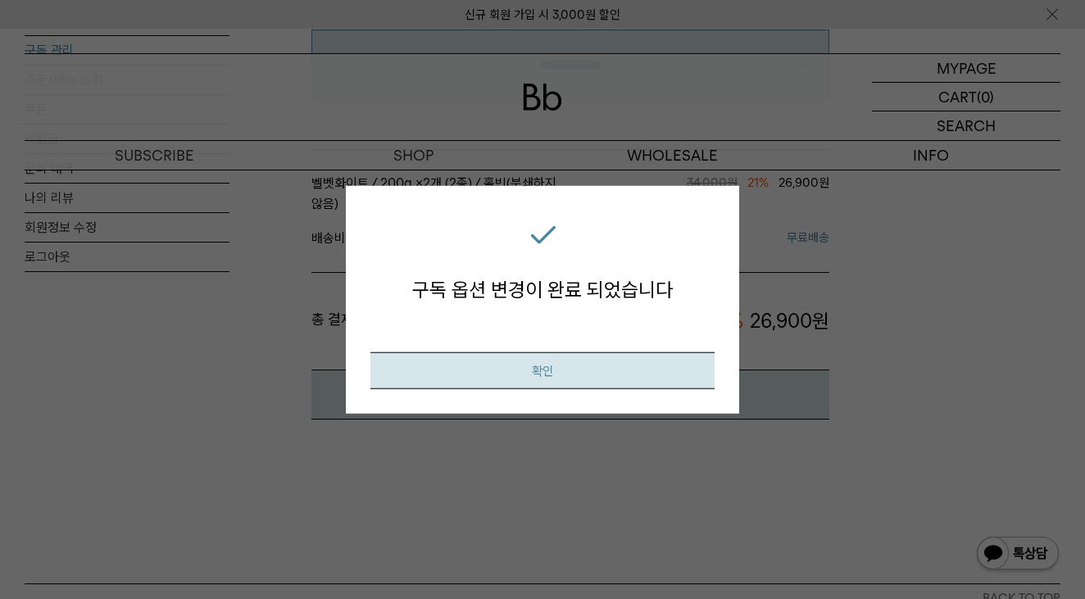
click at [509, 369] on button "확인" at bounding box center [543, 370] width 344 height 37
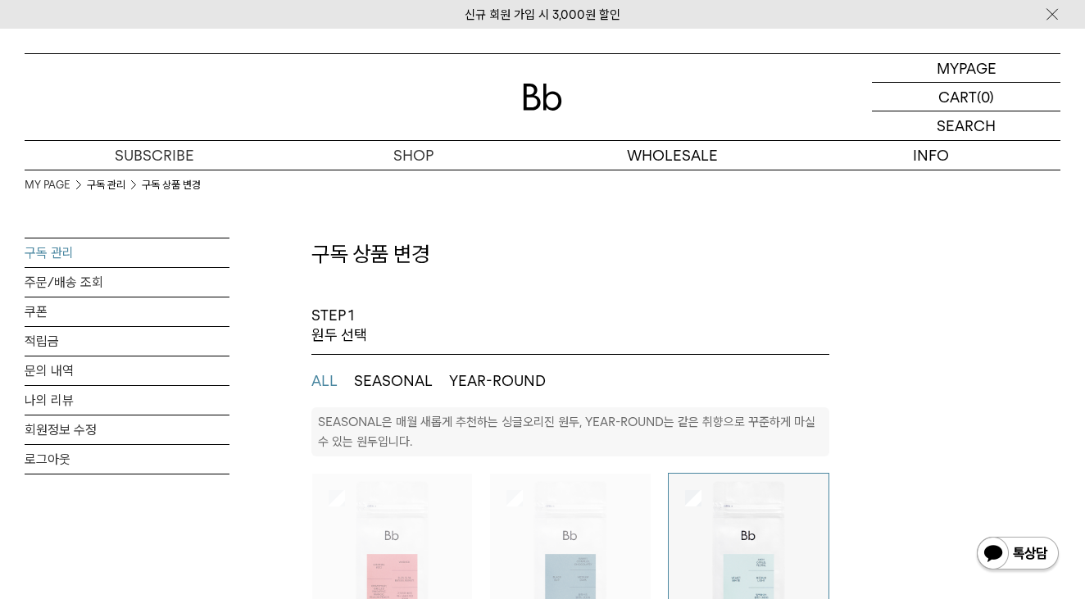
select select "**"
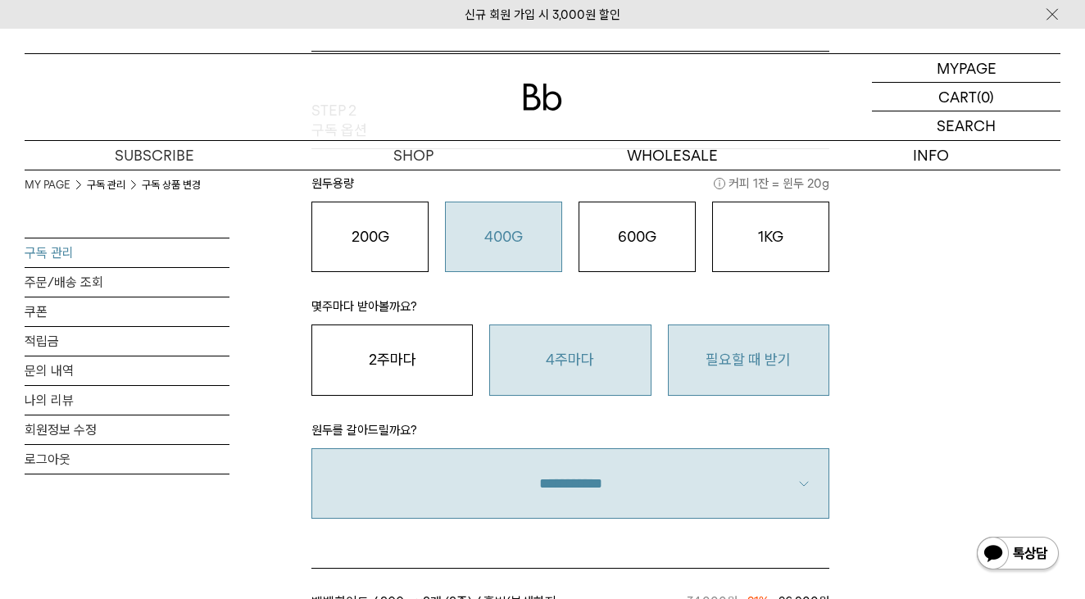
scroll to position [980, 0]
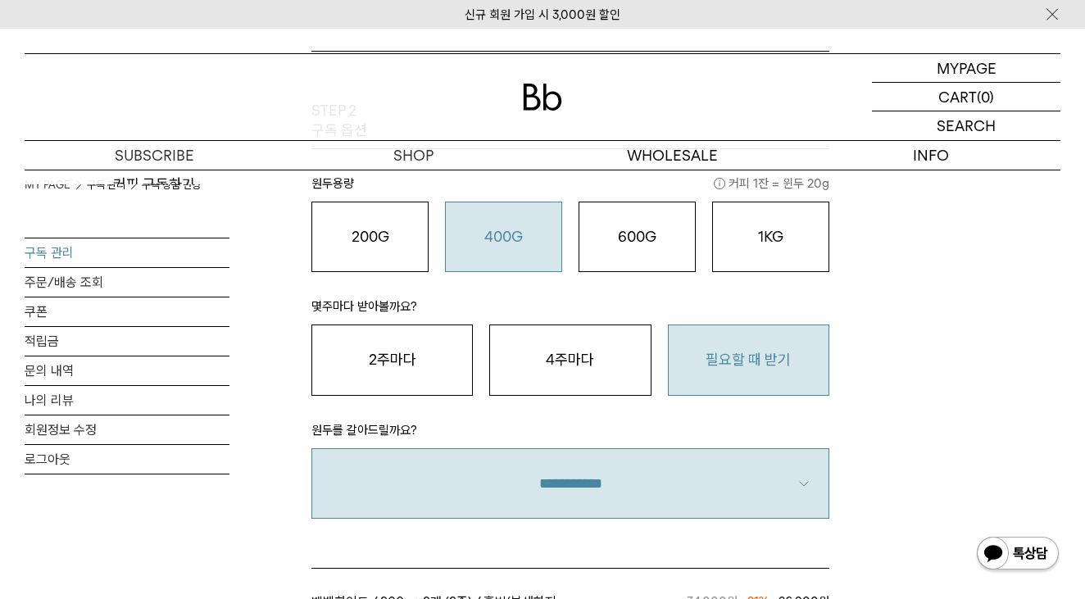
click at [75, 259] on link "구독 관리" at bounding box center [127, 253] width 205 height 29
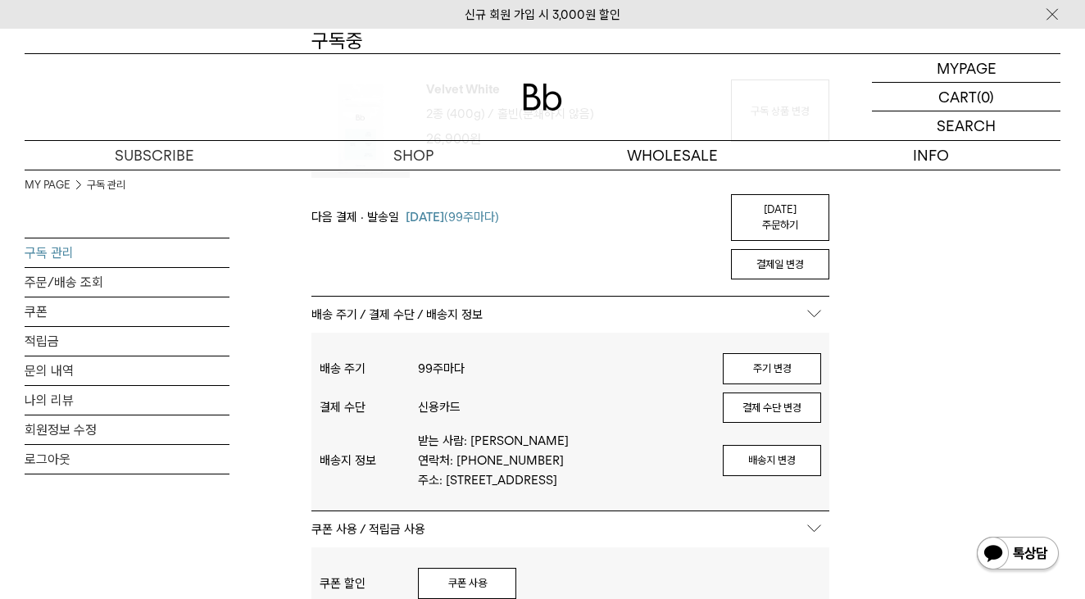
scroll to position [221, 0]
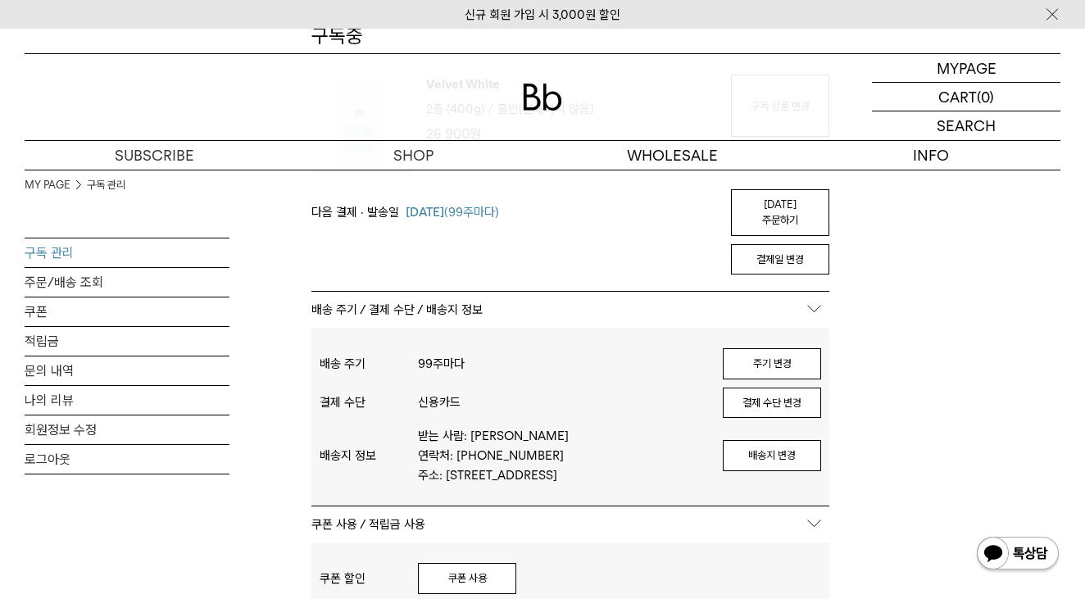
click at [746, 388] on button "결제 수단 변경" at bounding box center [772, 403] width 98 height 31
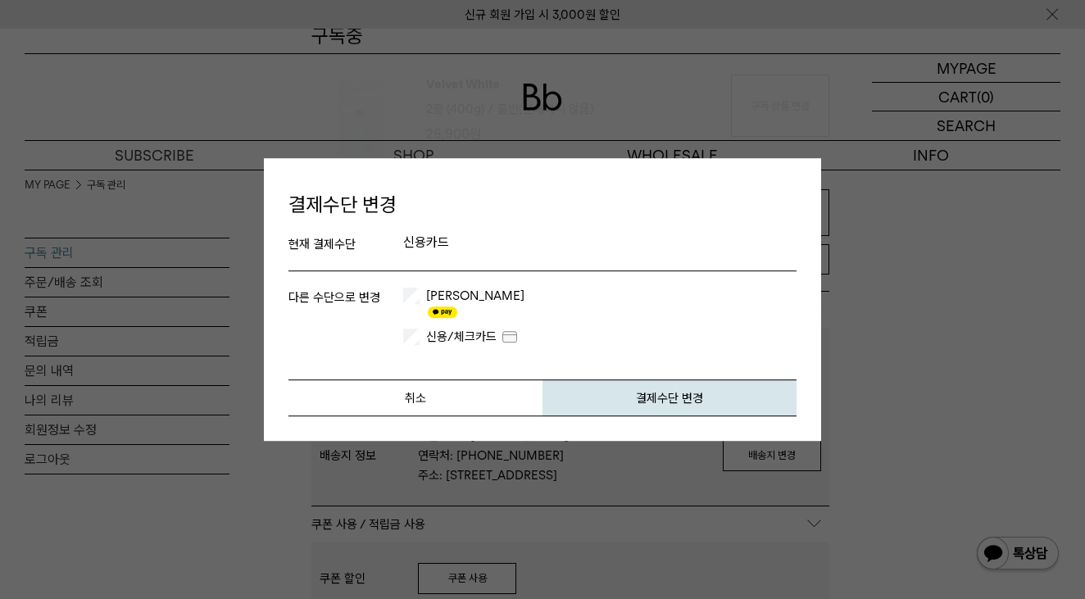
click at [445, 329] on label "신용/체크카드" at bounding box center [471, 337] width 97 height 16
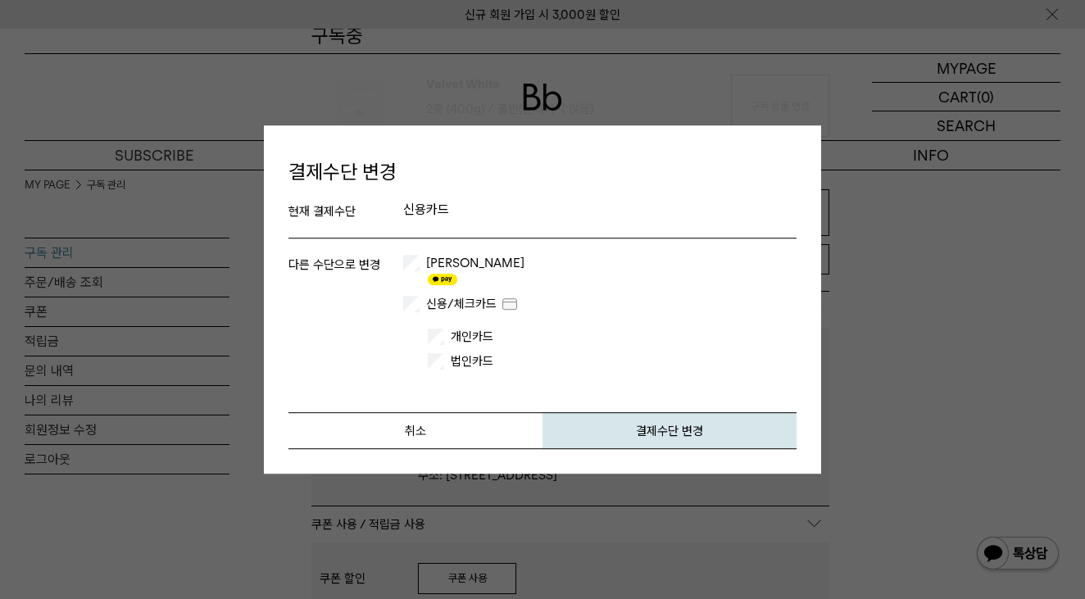
click at [444, 332] on div "개인카드" at bounding box center [612, 337] width 369 height 16
click at [658, 439] on button "결제수단 변경" at bounding box center [670, 430] width 254 height 37
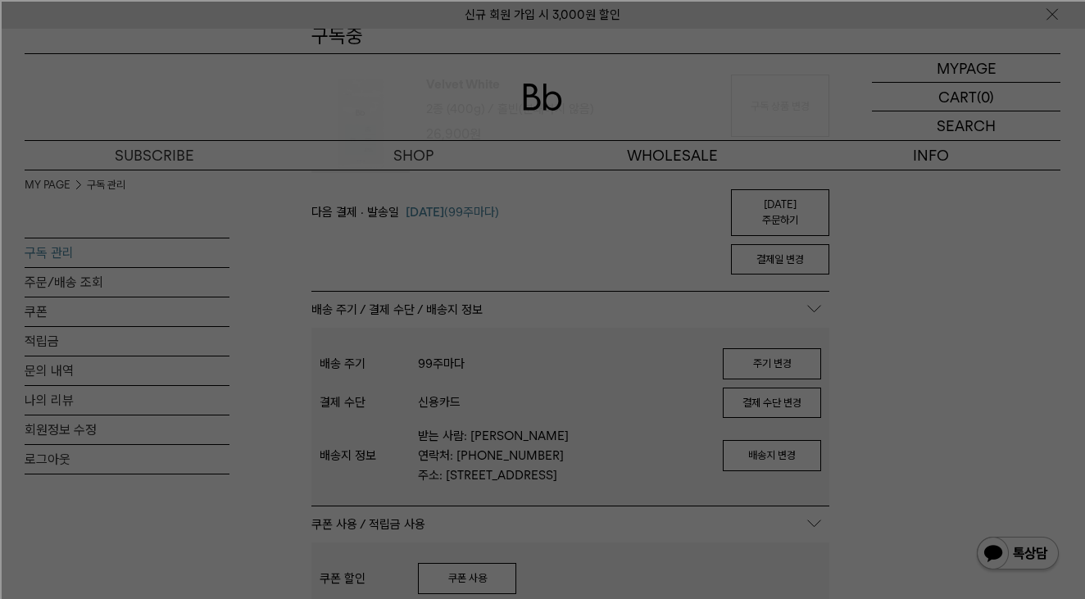
scroll to position [0, 0]
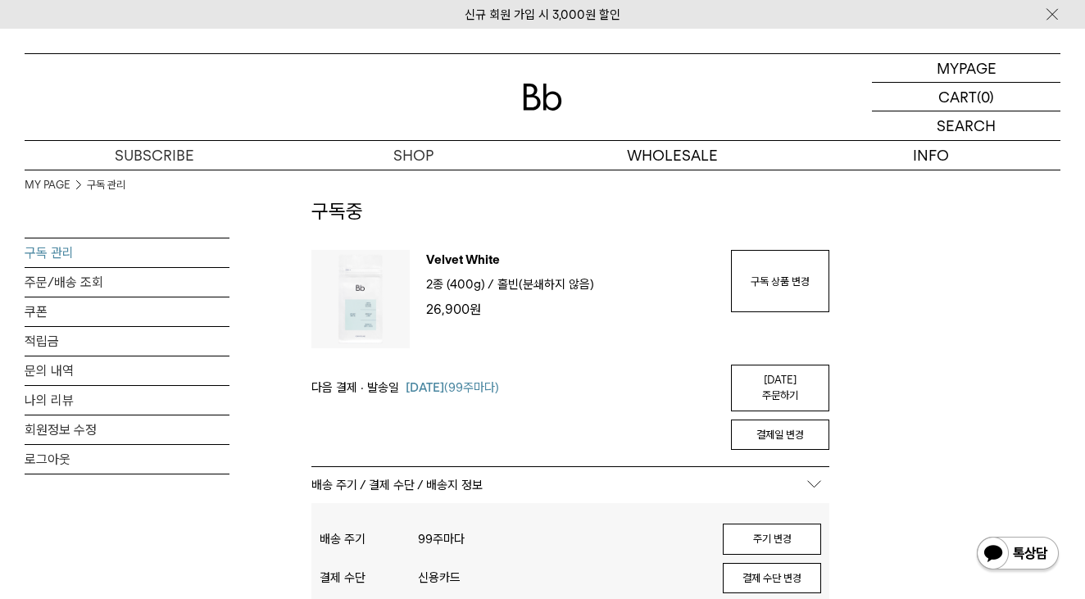
scroll to position [39, 0]
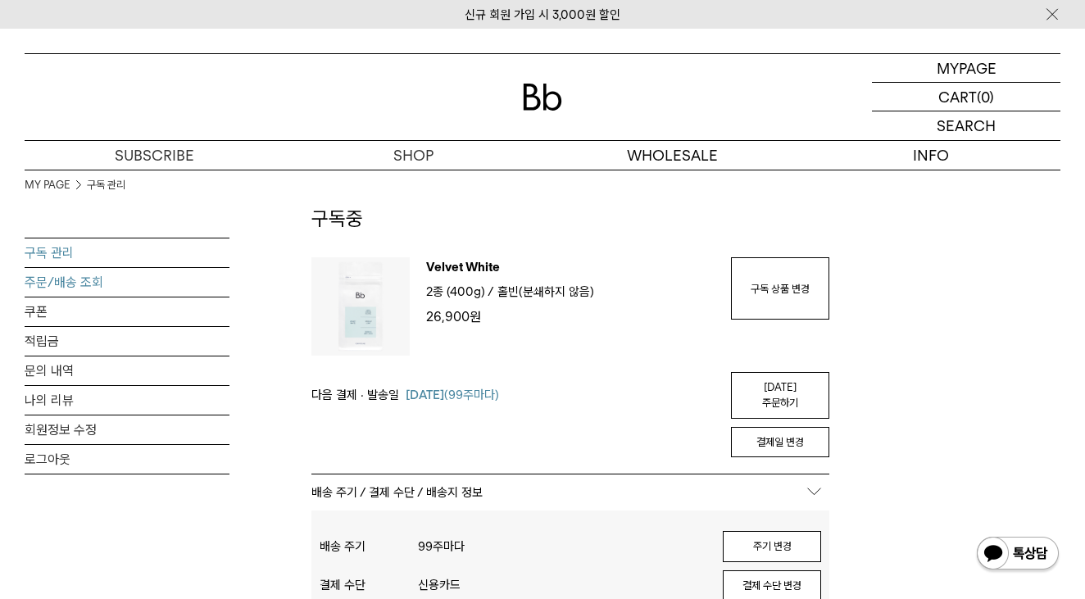
click at [81, 282] on link "주문/배송 조회" at bounding box center [127, 282] width 205 height 29
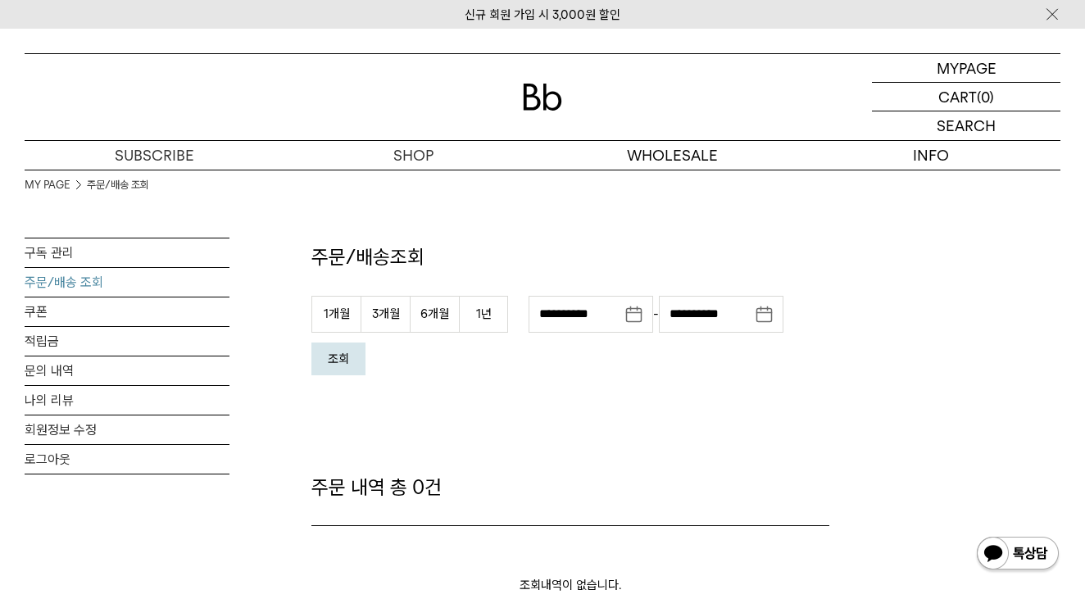
click at [327, 355] on button "조회" at bounding box center [338, 359] width 54 height 33
click at [66, 254] on link "구독 관리" at bounding box center [127, 253] width 205 height 29
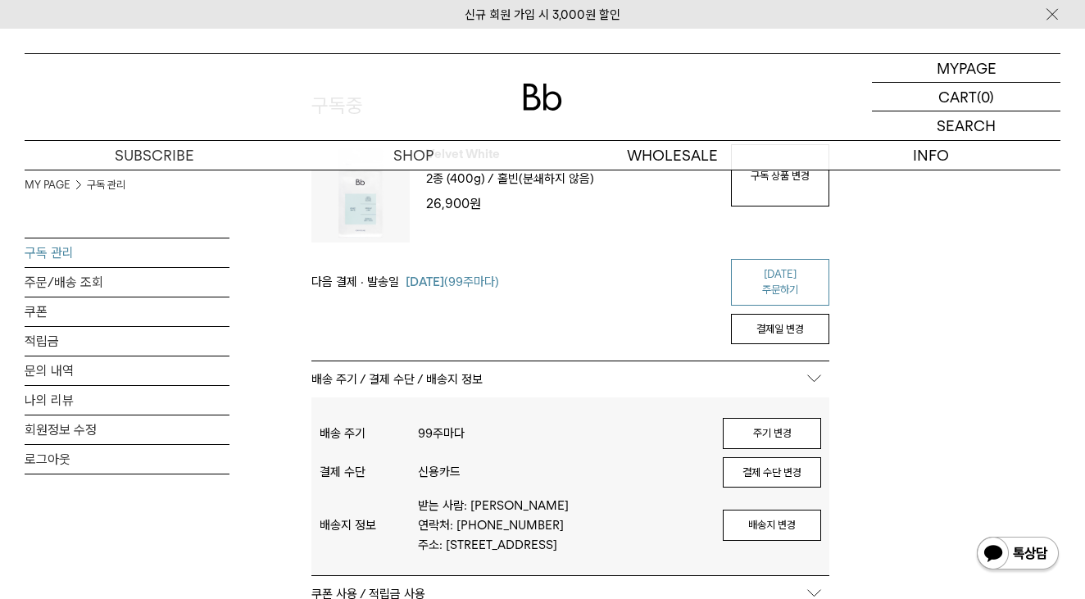
click at [790, 275] on link "[DATE] 주문하기" at bounding box center [780, 282] width 98 height 47
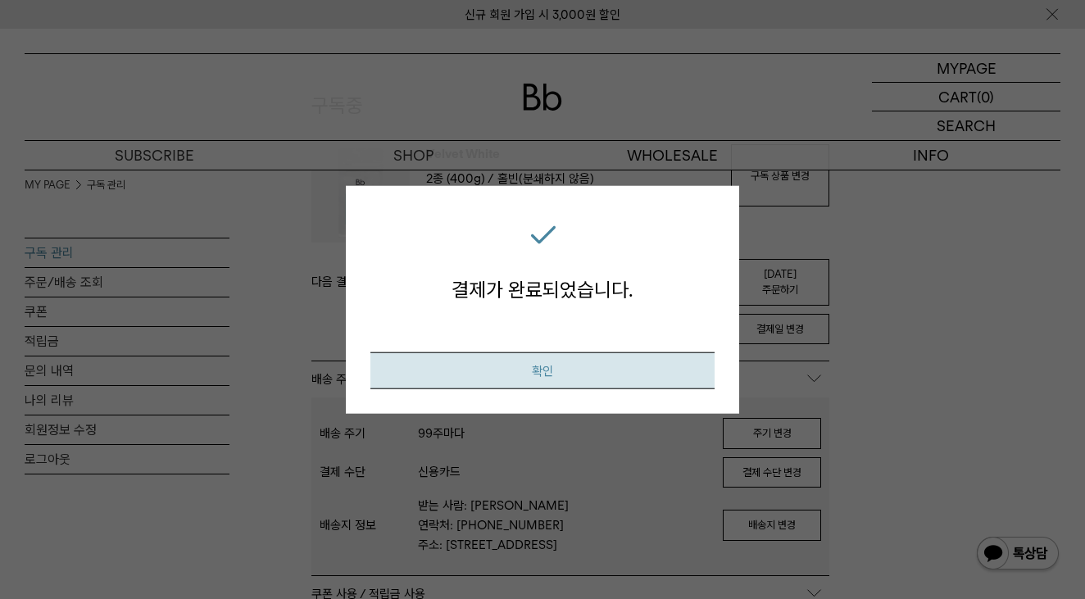
click at [624, 373] on button "확인" at bounding box center [543, 370] width 344 height 37
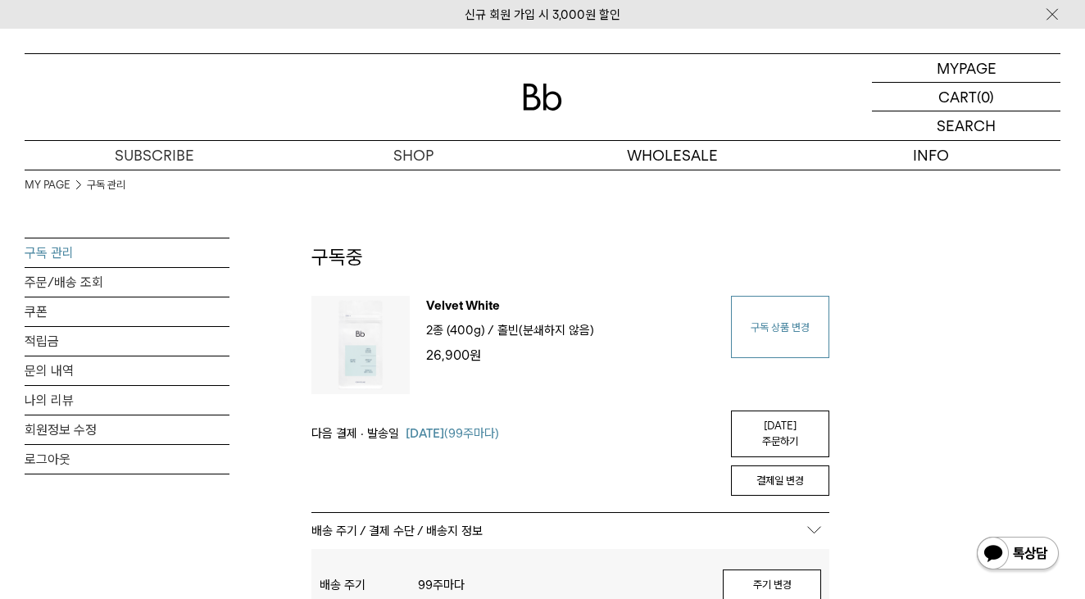
click at [791, 296] on link "구독 상품 변경" at bounding box center [780, 327] width 98 height 62
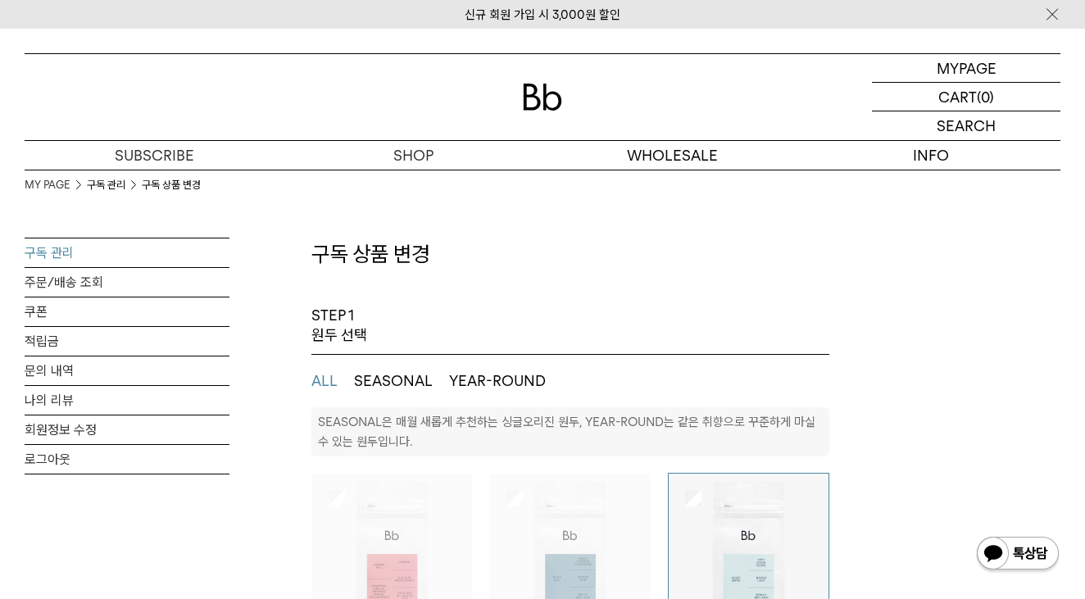
select select "**"
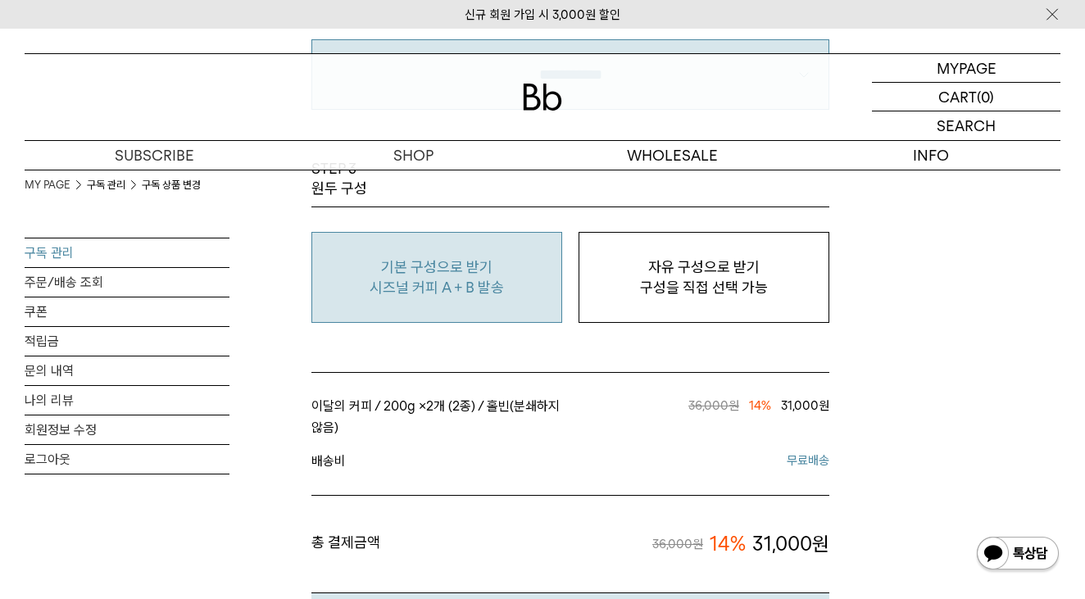
scroll to position [1391, 0]
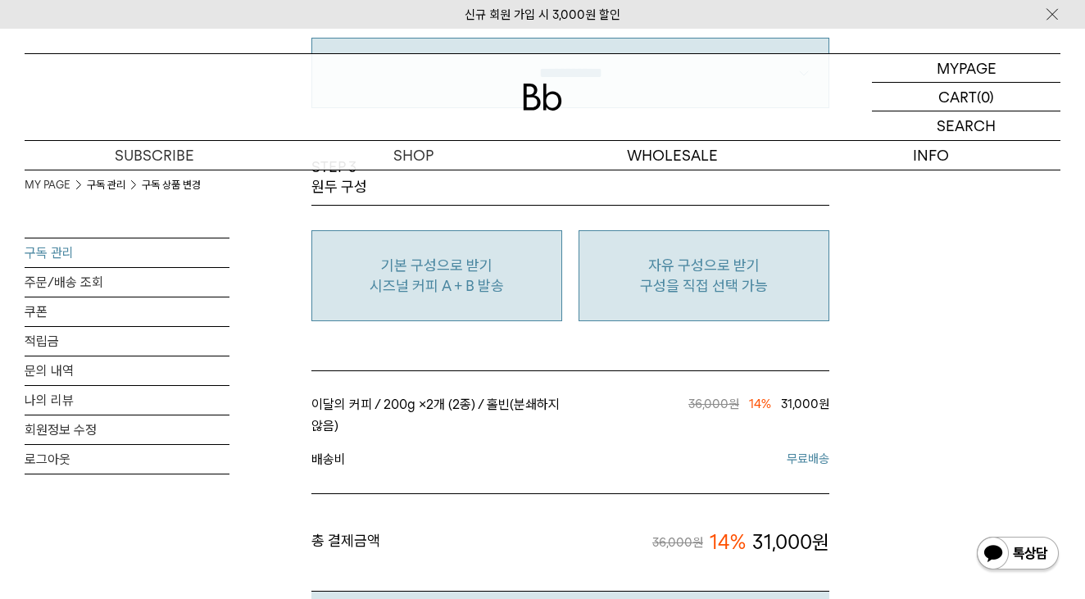
click at [715, 280] on p "구성을 직접 선택 가능" at bounding box center [704, 286] width 233 height 20
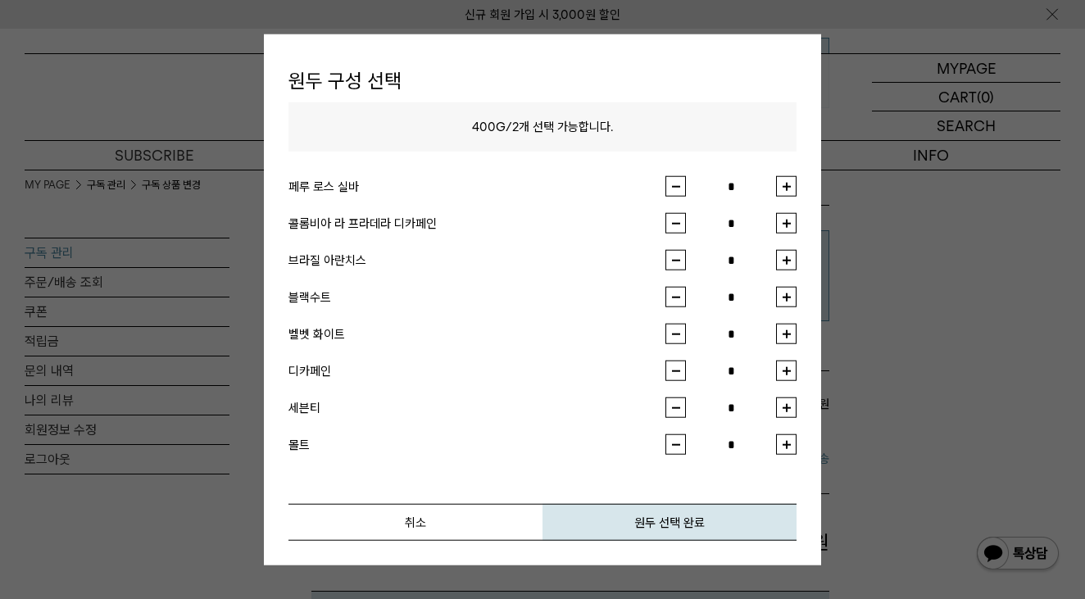
click at [779, 222] on button "button" at bounding box center [786, 223] width 20 height 20
click at [496, 537] on button "취소" at bounding box center [416, 522] width 254 height 37
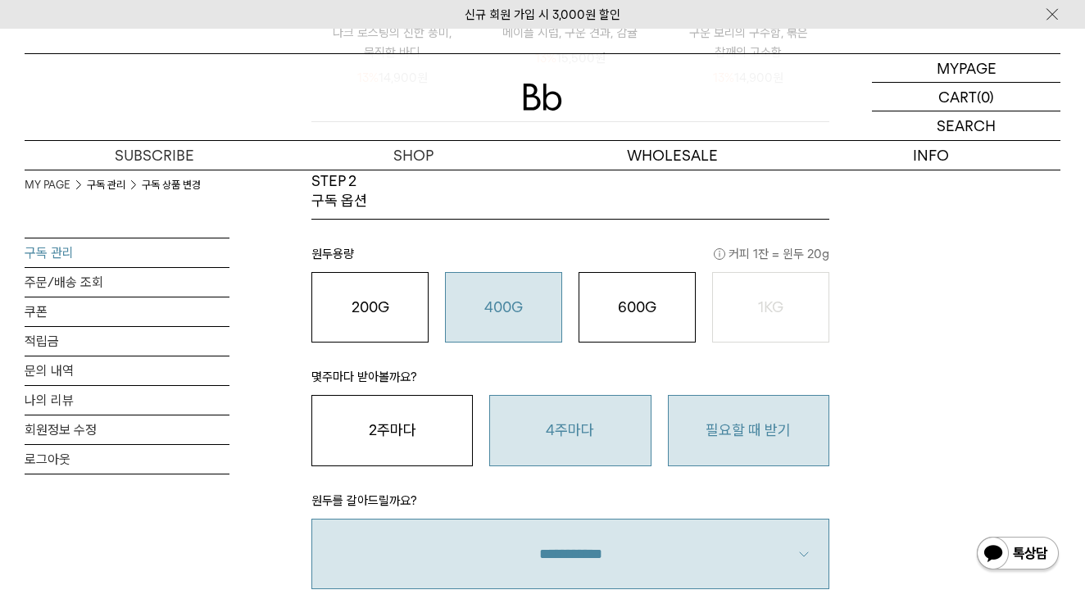
scroll to position [908, 0]
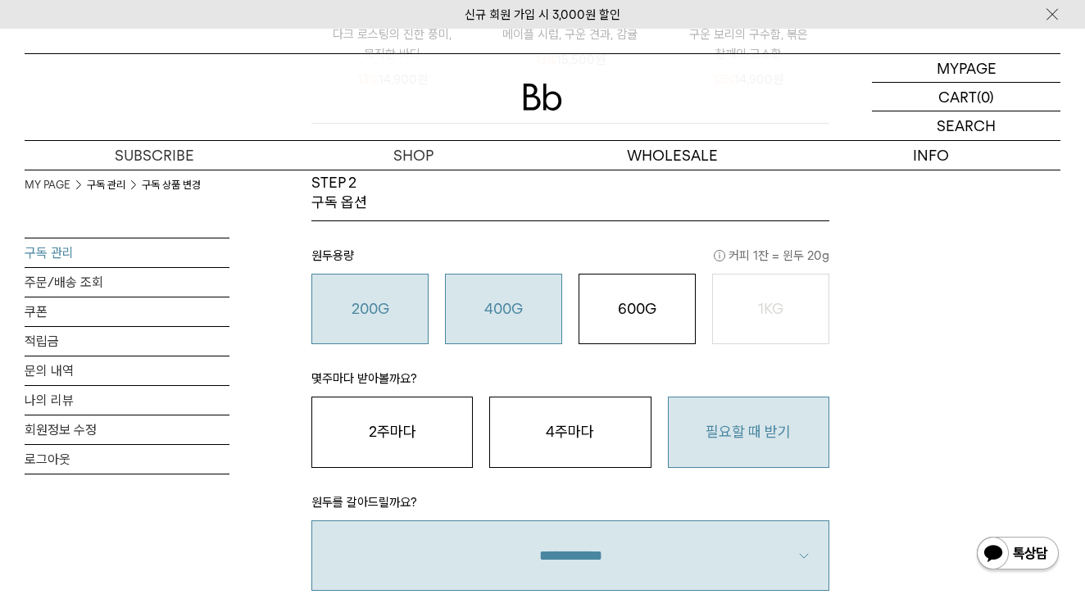
click at [412, 314] on div "200G 16,900 원" at bounding box center [370, 309] width 99 height 20
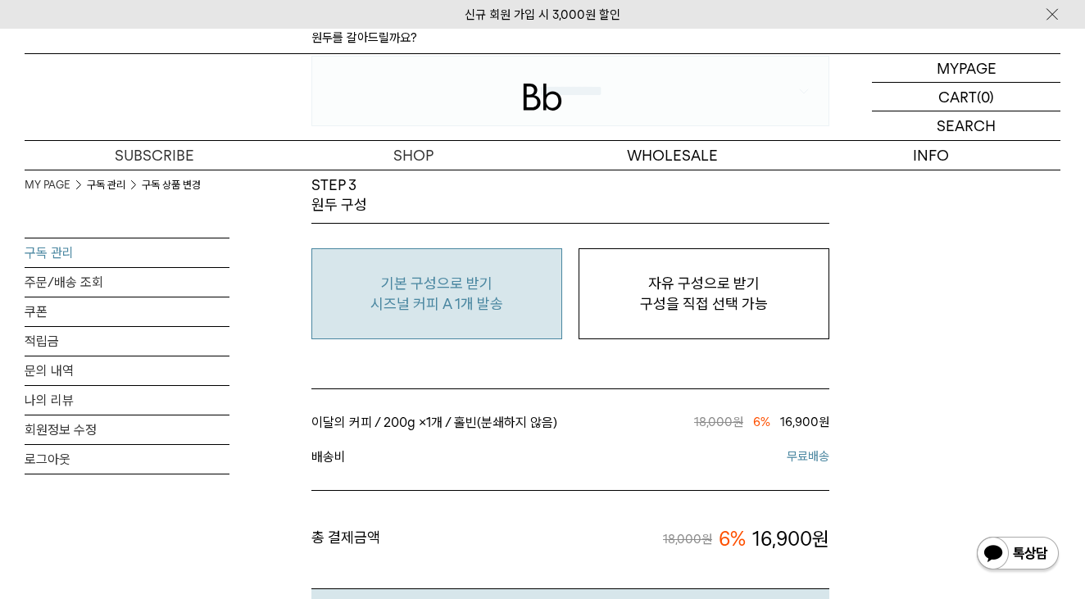
scroll to position [1377, 0]
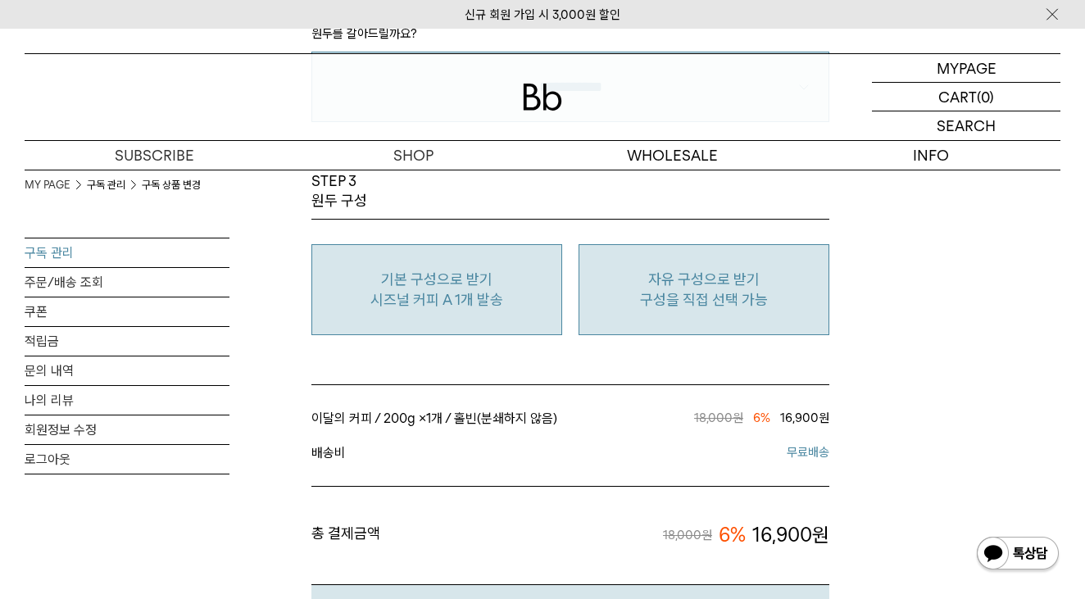
click at [689, 290] on p "구성을 직접 선택 가능" at bounding box center [704, 300] width 233 height 20
type input "*"
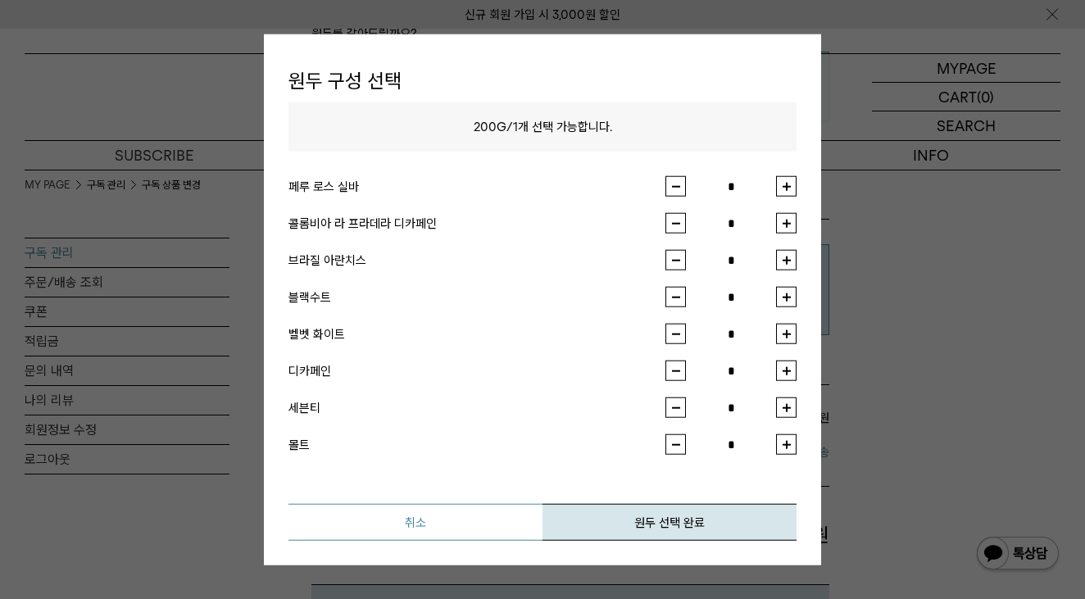
click at [496, 529] on button "취소" at bounding box center [416, 522] width 254 height 37
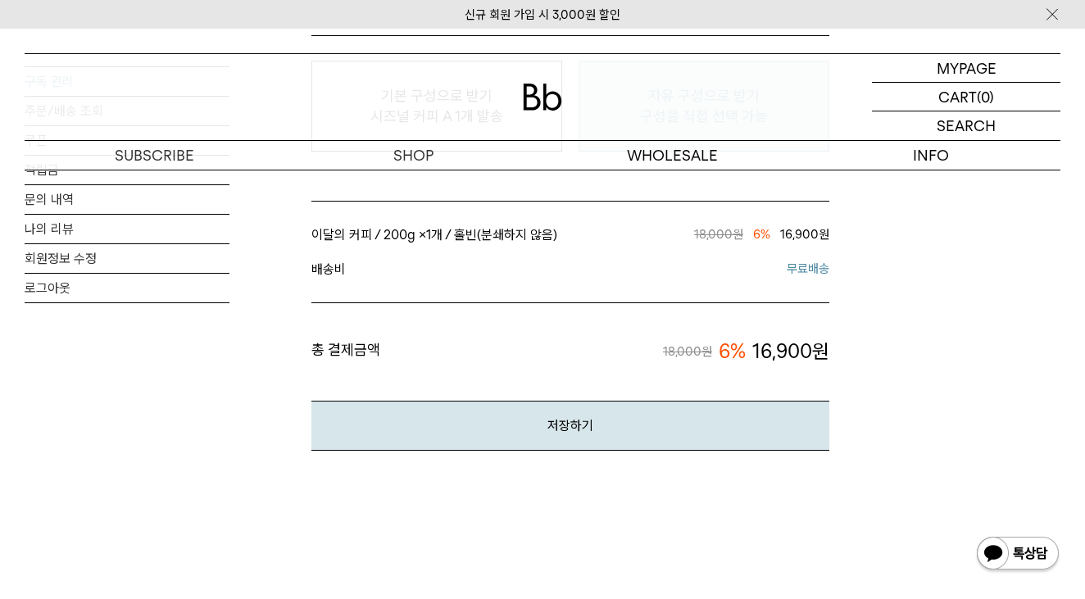
scroll to position [1575, 0]
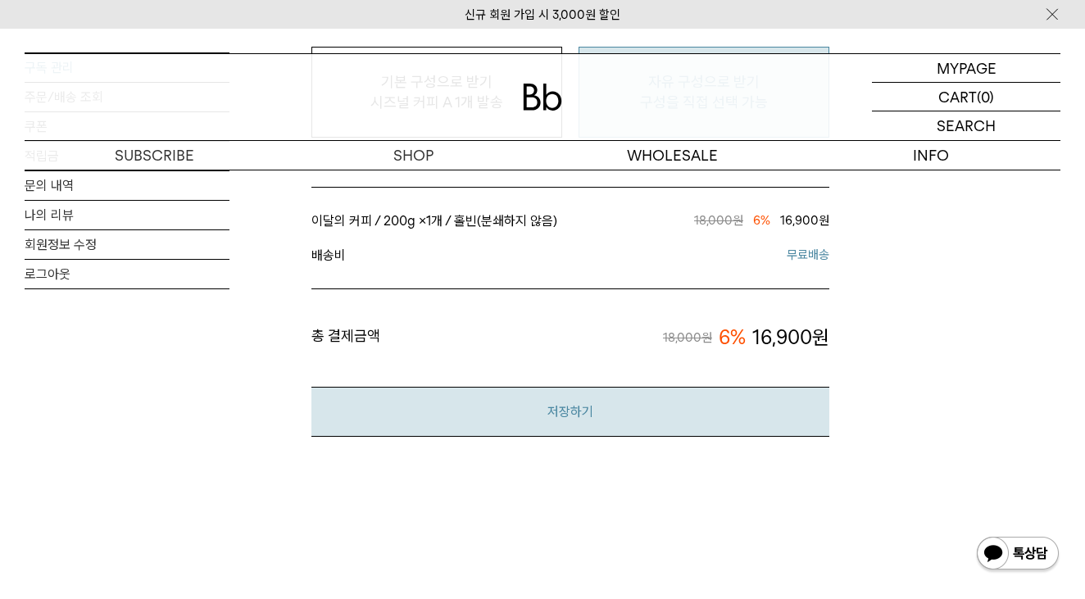
click at [548, 410] on button "저장하기" at bounding box center [570, 412] width 518 height 50
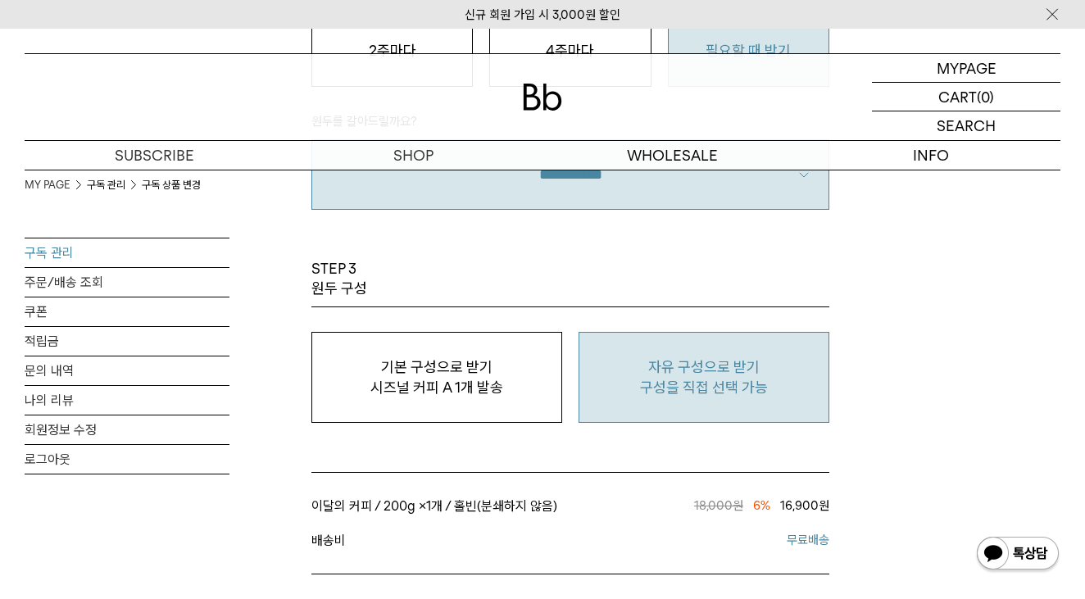
scroll to position [1313, 0]
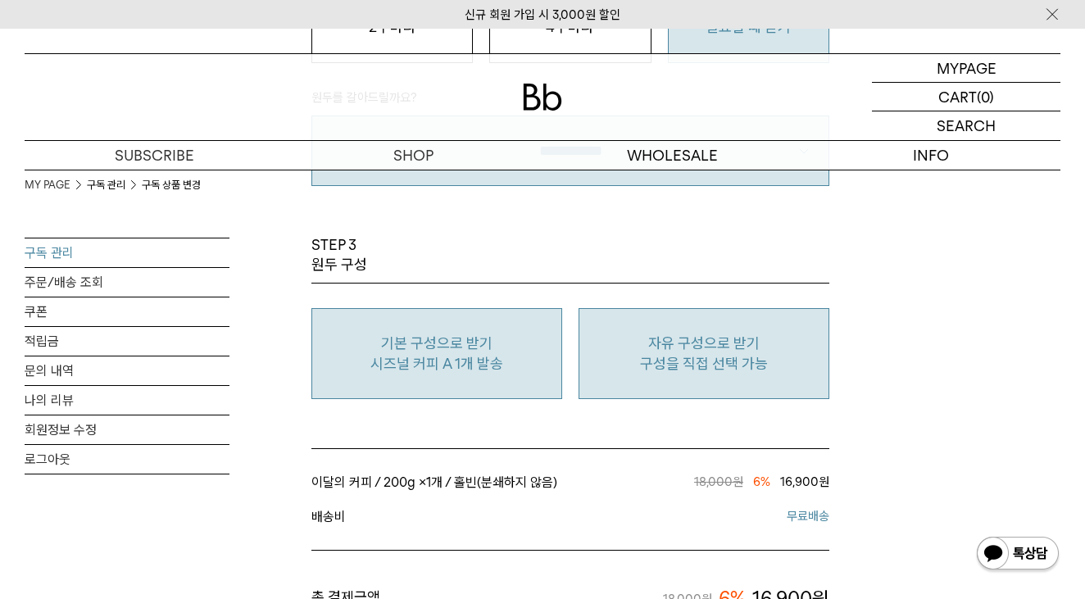
click at [533, 358] on p "시즈널 커피 A 1개 발송" at bounding box center [437, 364] width 233 height 20
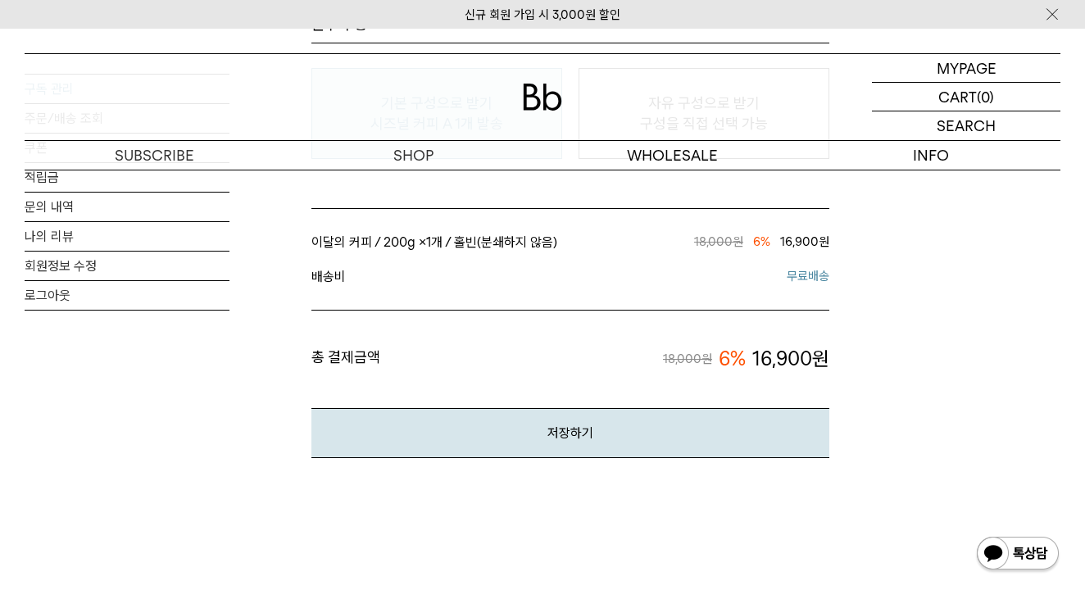
scroll to position [1584, 0]
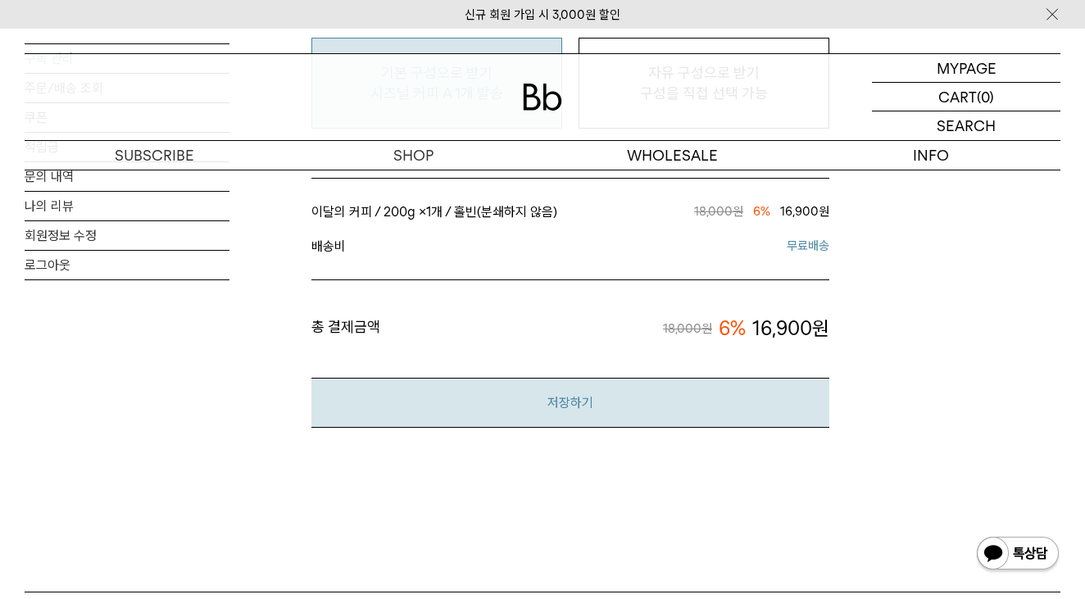
click at [524, 405] on button "저장하기" at bounding box center [570, 403] width 518 height 50
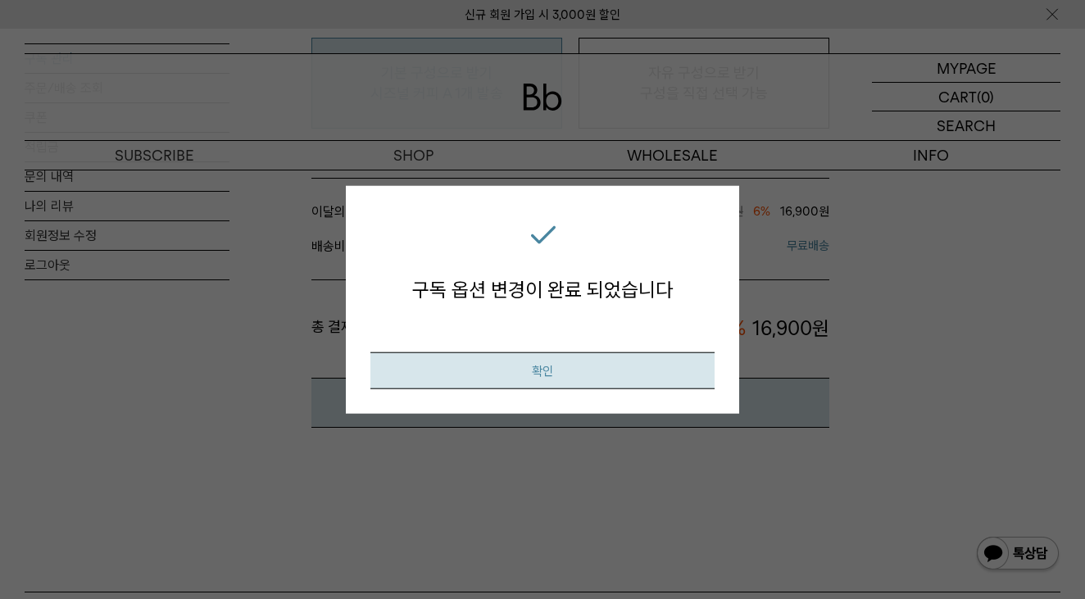
click at [539, 380] on button "확인" at bounding box center [543, 370] width 344 height 37
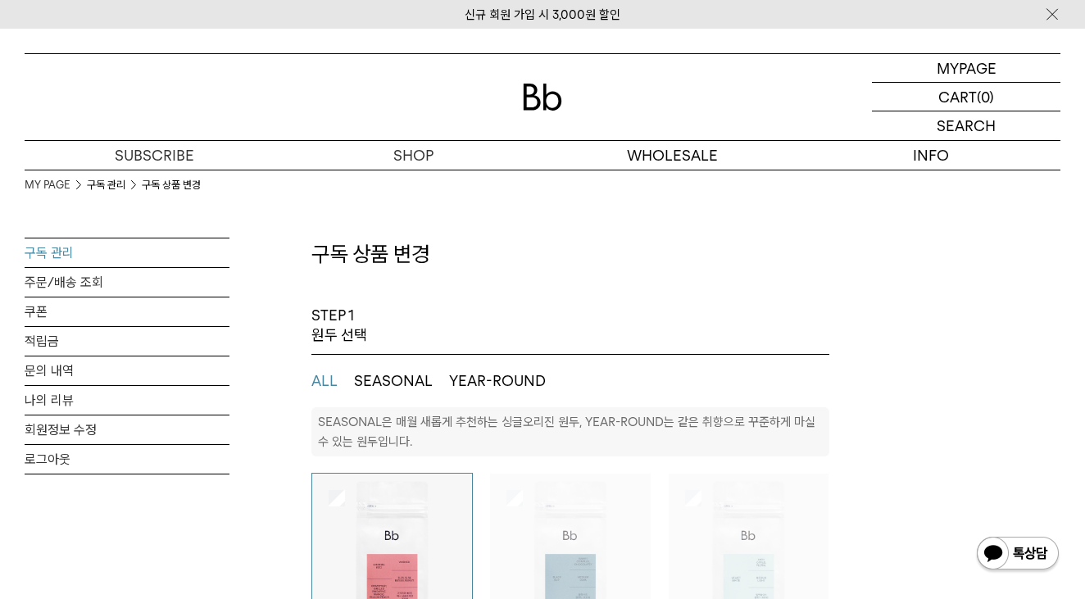
select select "**"
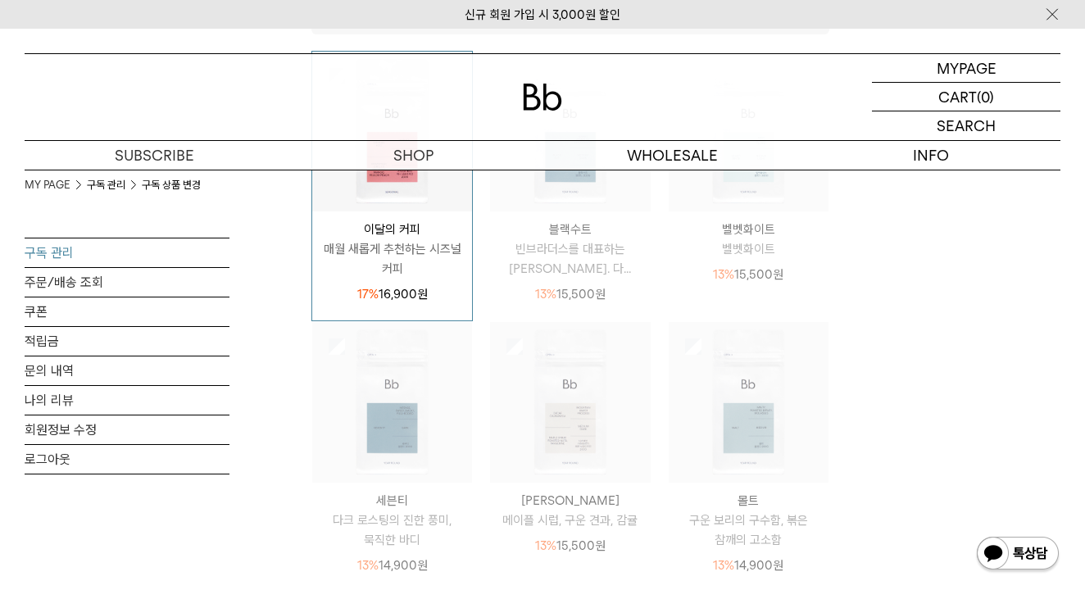
scroll to position [304, 0]
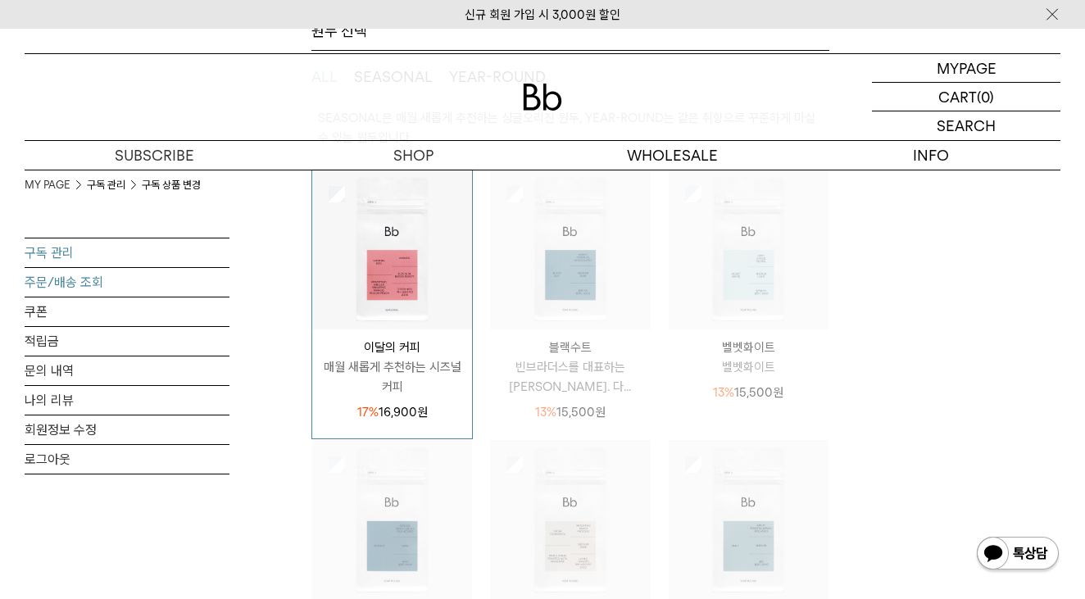
click at [85, 292] on link "주문/배송 조회" at bounding box center [127, 282] width 205 height 29
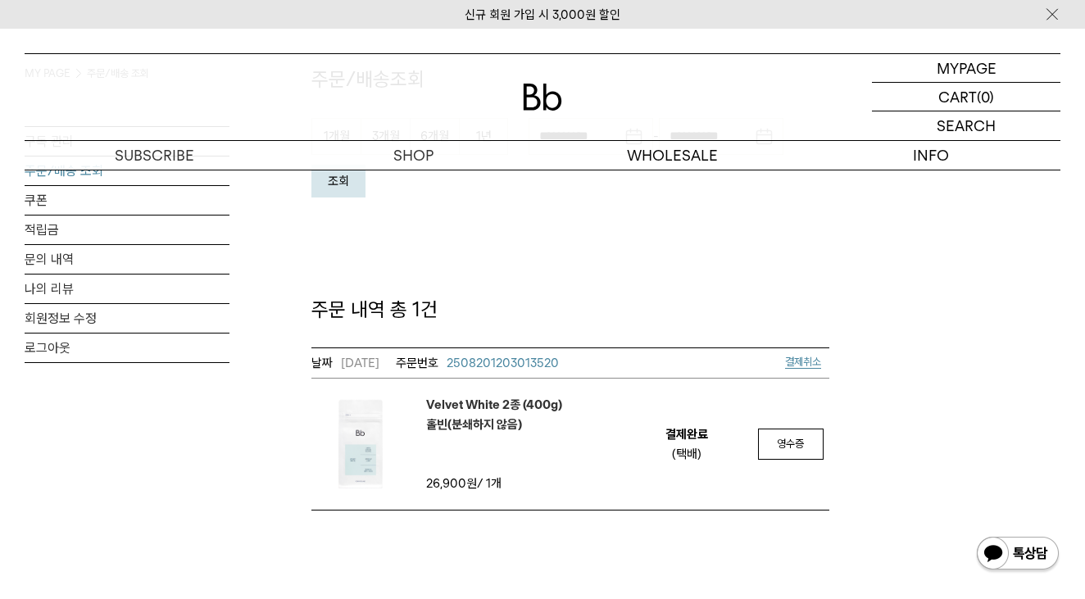
scroll to position [178, 0]
